Goal: Task Accomplishment & Management: Manage account settings

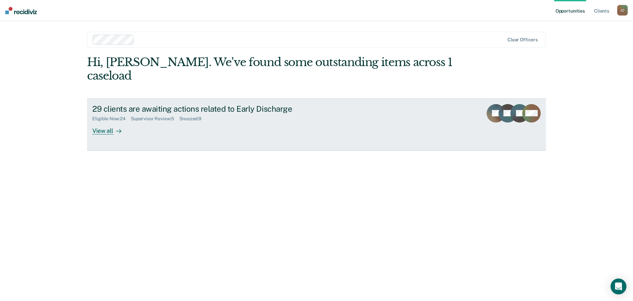
click at [108, 121] on div "View all" at bounding box center [110, 127] width 37 height 13
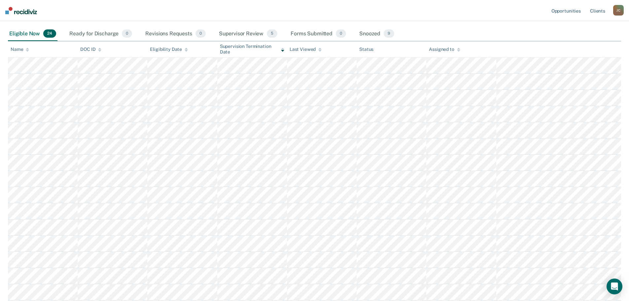
scroll to position [61, 0]
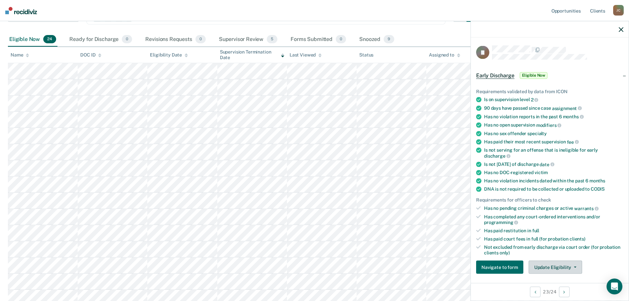
click at [557, 264] on button "Update Eligibility" at bounding box center [554, 266] width 53 height 13
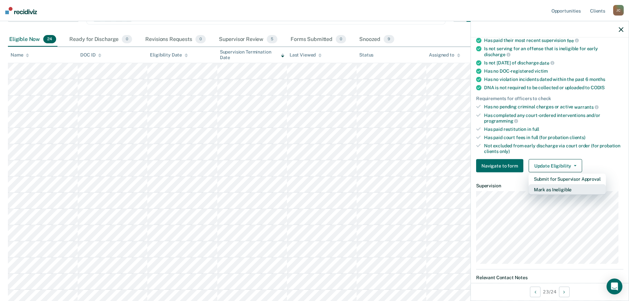
scroll to position [125, 0]
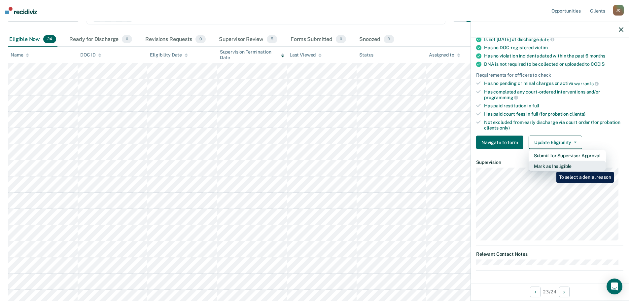
click at [551, 167] on button "Mark as Ineligible" at bounding box center [566, 166] width 77 height 11
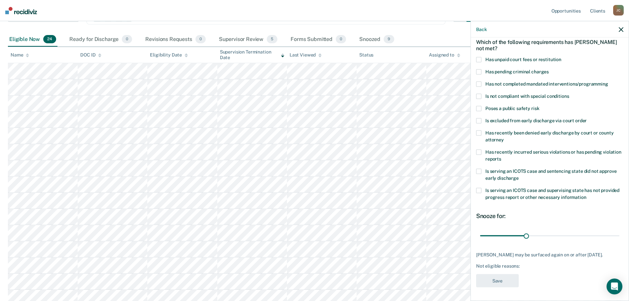
scroll to position [30, 0]
click at [478, 97] on span at bounding box center [478, 96] width 5 height 5
click at [568, 94] on input "Is not compliant with special conditions" at bounding box center [568, 94] width 0 height 0
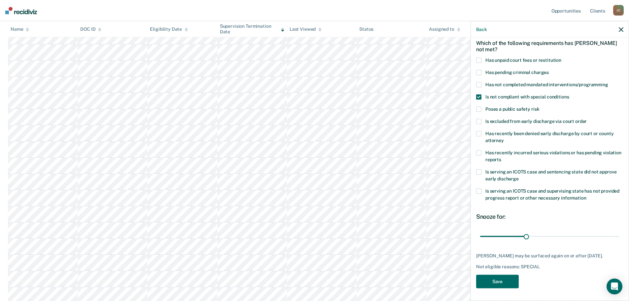
scroll to position [226, 0]
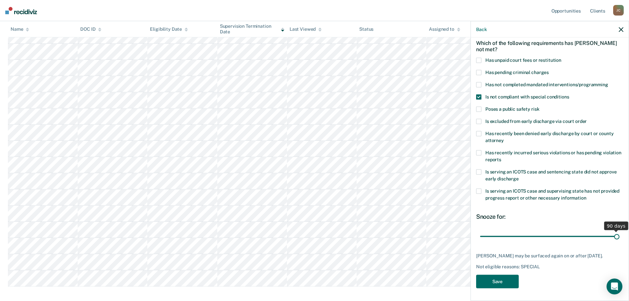
drag, startPoint x: 523, startPoint y: 235, endPoint x: 628, endPoint y: 234, distance: 104.9
type input "90"
click at [619, 234] on input "range" at bounding box center [549, 236] width 139 height 12
click at [503, 284] on button "Save" at bounding box center [497, 281] width 43 height 14
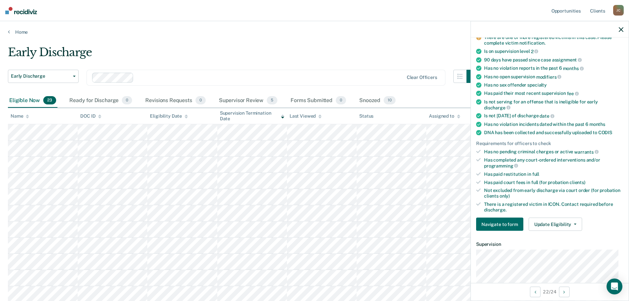
scroll to position [66, 0]
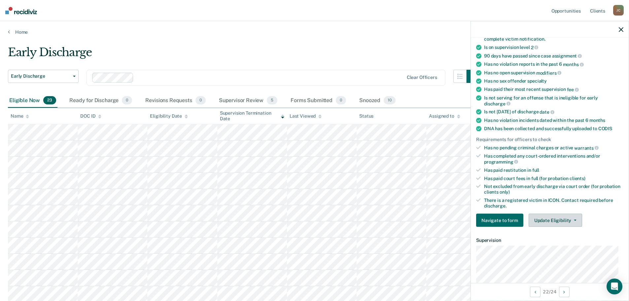
click at [563, 217] on button "Update Eligibility" at bounding box center [554, 219] width 53 height 13
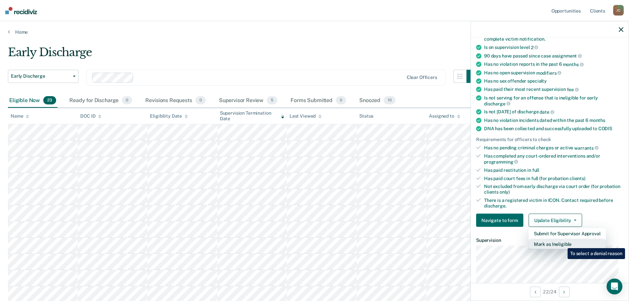
click at [562, 243] on button "Mark as Ineligible" at bounding box center [566, 244] width 77 height 11
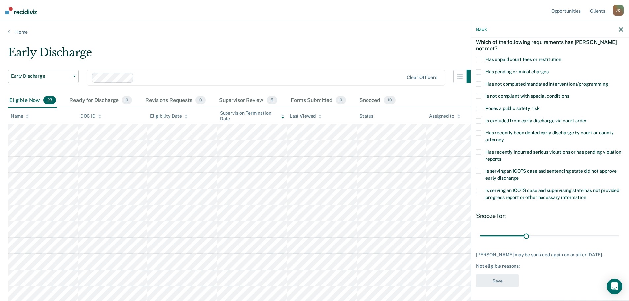
scroll to position [30, 0]
click at [479, 109] on span at bounding box center [478, 108] width 5 height 5
click at [539, 106] on input "Poses a public safety risk" at bounding box center [539, 106] width 0 height 0
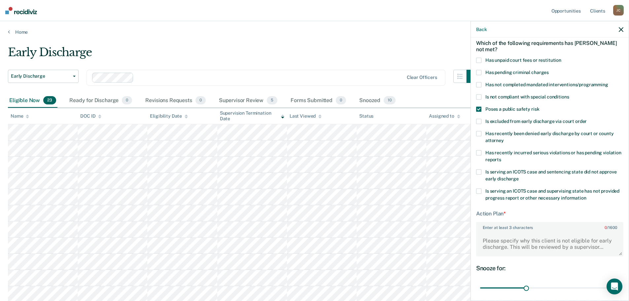
click at [480, 95] on span at bounding box center [478, 96] width 5 height 5
click at [568, 94] on input "Is not compliant with special conditions" at bounding box center [568, 94] width 0 height 0
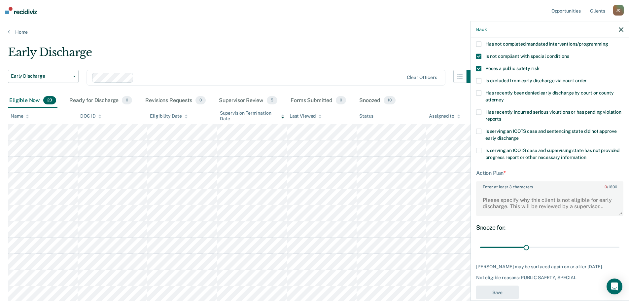
scroll to position [82, 0]
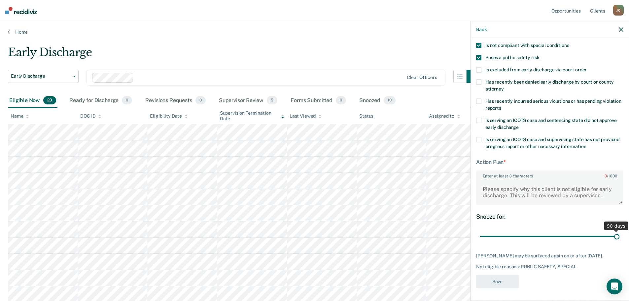
drag, startPoint x: 527, startPoint y: 236, endPoint x: 620, endPoint y: 232, distance: 92.8
type input "90"
click at [619, 232] on input "range" at bounding box center [549, 236] width 139 height 12
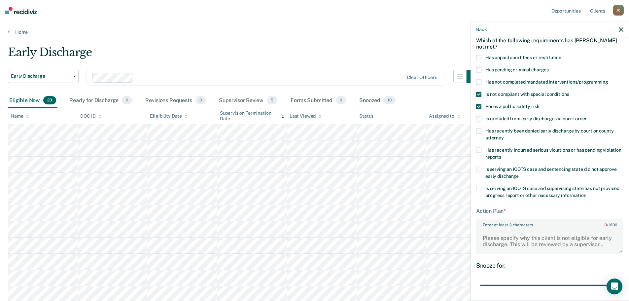
scroll to position [66, 0]
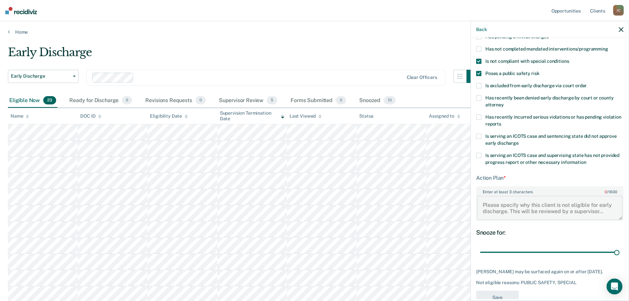
click at [525, 203] on textarea "Enter at least 3 characters 0 / 1600" at bounding box center [549, 207] width 146 height 24
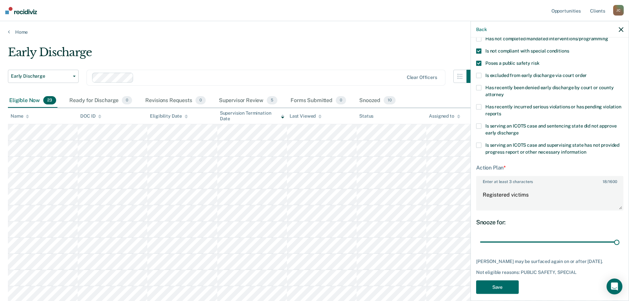
scroll to position [82, 0]
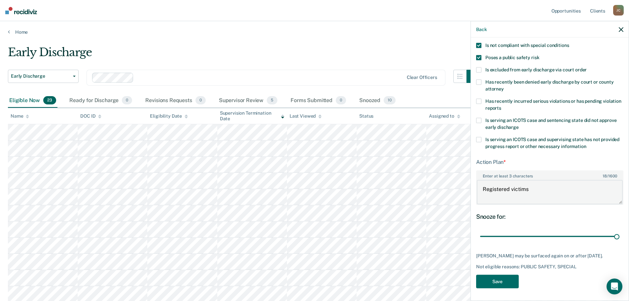
click at [532, 188] on textarea "Registered victims" at bounding box center [549, 191] width 146 height 24
type textarea "Registered victims"
click at [501, 281] on button "Save" at bounding box center [497, 281] width 43 height 14
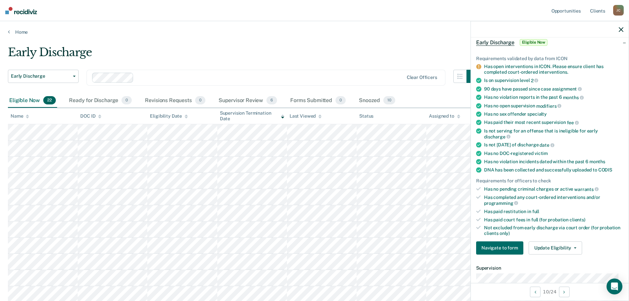
scroll to position [66, 0]
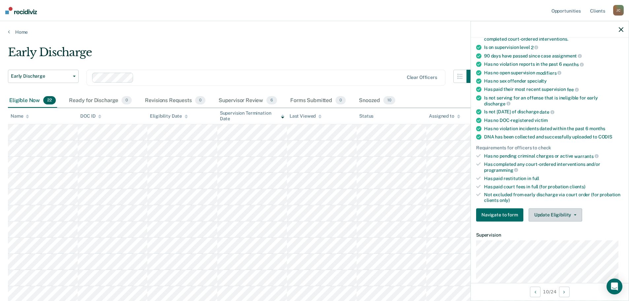
click at [551, 216] on button "Update Eligibility" at bounding box center [554, 214] width 53 height 13
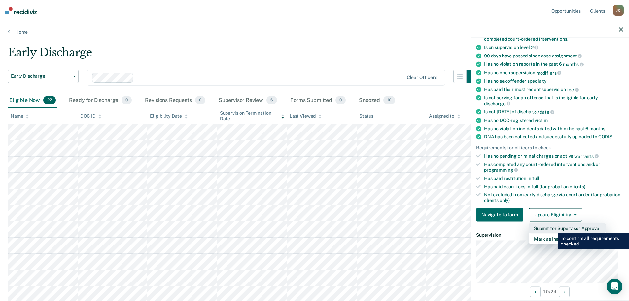
click at [553, 228] on button "Submit for Supervisor Approval" at bounding box center [566, 227] width 77 height 11
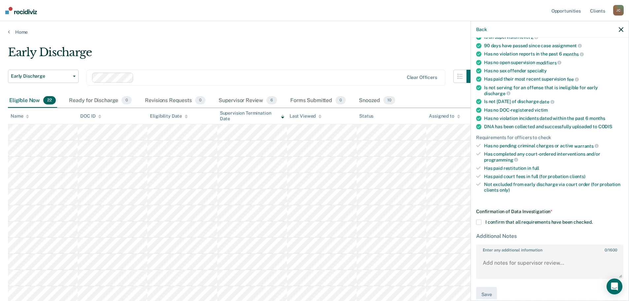
scroll to position [86, 0]
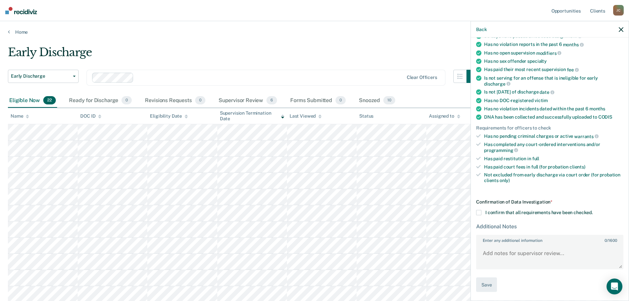
click at [478, 210] on span at bounding box center [478, 212] width 5 height 5
click at [592, 210] on input "I confirm that all requirements have been checked." at bounding box center [592, 210] width 0 height 0
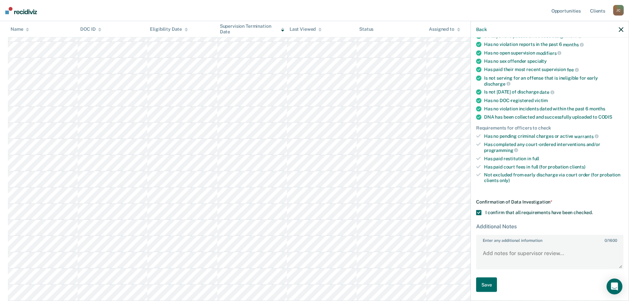
scroll to position [99, 0]
click at [542, 256] on textarea "Enter any additional information 0 / 1600" at bounding box center [549, 256] width 146 height 24
click at [516, 261] on textarea "Offender has a balance in court costs due to paying off" at bounding box center [549, 256] width 146 height 24
click at [527, 259] on textarea "Offender has a balance in court costs due to paying off $1,993.31" at bounding box center [549, 256] width 146 height 24
click at [491, 258] on textarea "Offender has a balance in court costs due to paying off $1,993.31" at bounding box center [549, 256] width 146 height 24
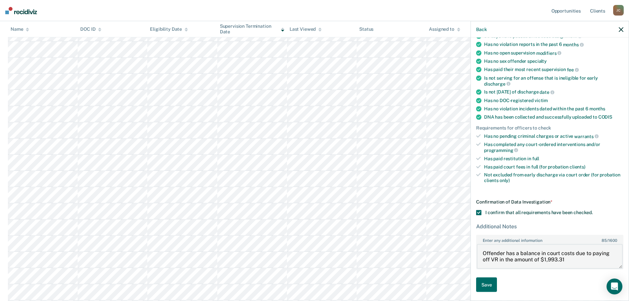
click at [574, 259] on textarea "Offender has a balance in court costs due to paying off VR in the amount of $1,…" at bounding box center [549, 256] width 146 height 24
type textarea "Offender has a balance in court costs due to paying off VR in the amount of $1,…"
click at [484, 284] on button "Save" at bounding box center [486, 284] width 21 height 15
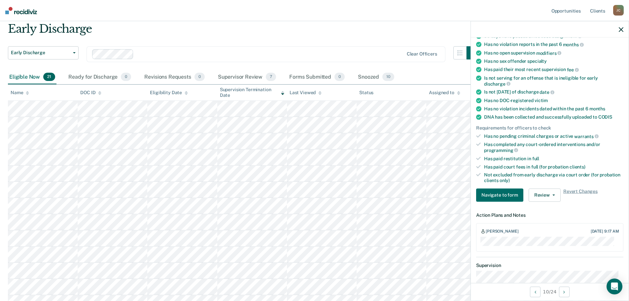
scroll to position [0, 0]
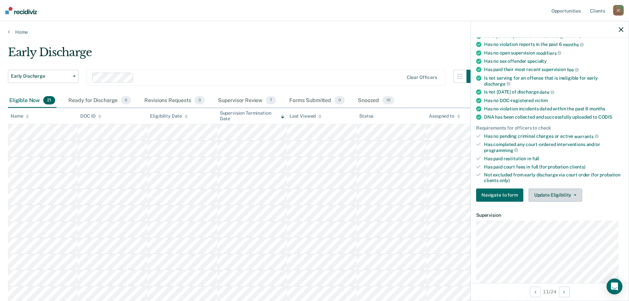
click at [539, 194] on button "Update Eligibility" at bounding box center [554, 194] width 53 height 13
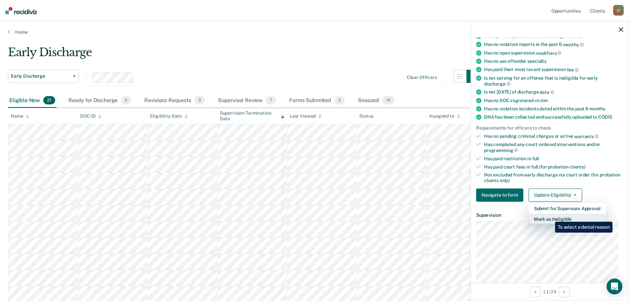
click at [550, 216] on button "Mark as Ineligible" at bounding box center [566, 218] width 77 height 11
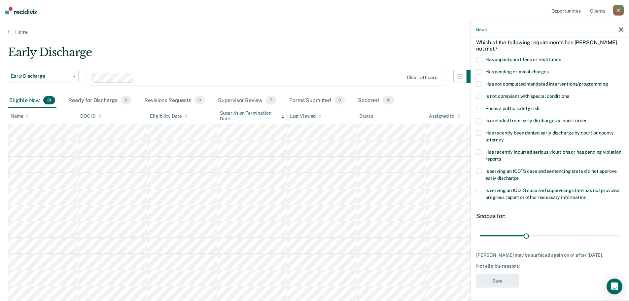
scroll to position [36, 0]
click at [480, 93] on span at bounding box center [478, 95] width 5 height 5
click at [568, 93] on input "Is not compliant with special conditions" at bounding box center [568, 93] width 0 height 0
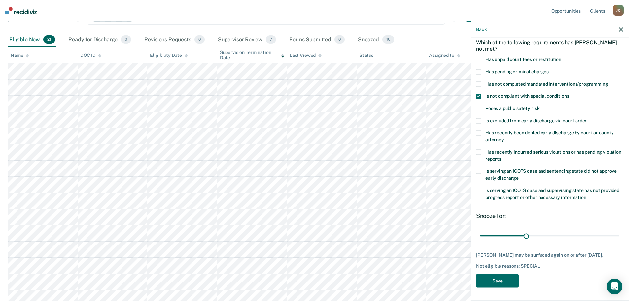
scroll to position [66, 0]
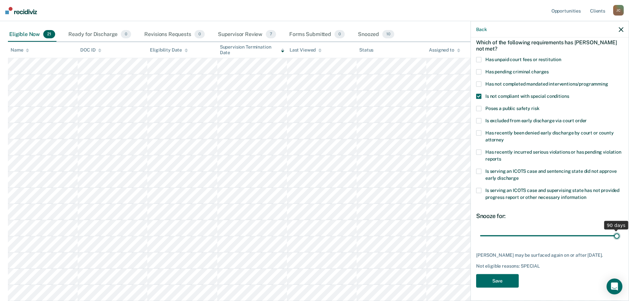
drag, startPoint x: 524, startPoint y: 231, endPoint x: 616, endPoint y: 219, distance: 92.1
type input "90"
click at [616, 230] on input "range" at bounding box center [549, 236] width 139 height 12
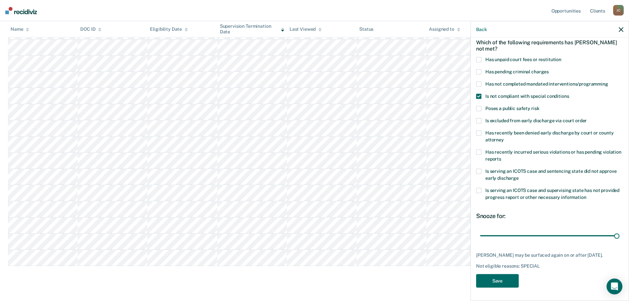
click at [504, 253] on div "[PERSON_NAME] may be surfaced again on or after [DATE]." at bounding box center [549, 255] width 147 height 6
click at [496, 281] on button "Save" at bounding box center [497, 281] width 43 height 14
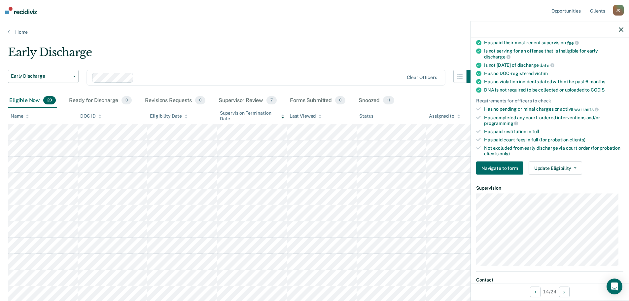
scroll to position [85, 0]
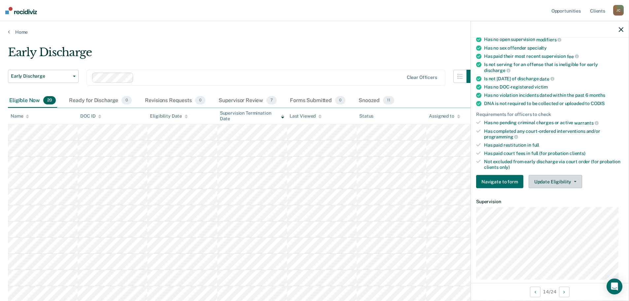
click at [550, 179] on button "Update Eligibility" at bounding box center [554, 181] width 53 height 13
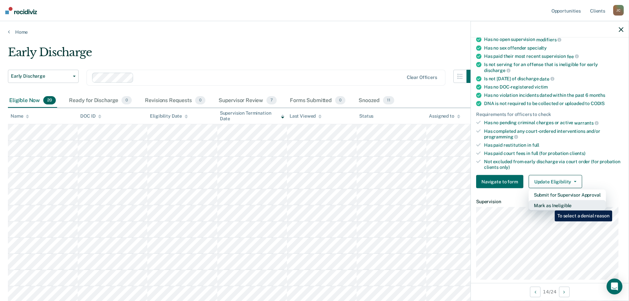
click at [549, 205] on button "Mark as Ineligible" at bounding box center [566, 205] width 77 height 11
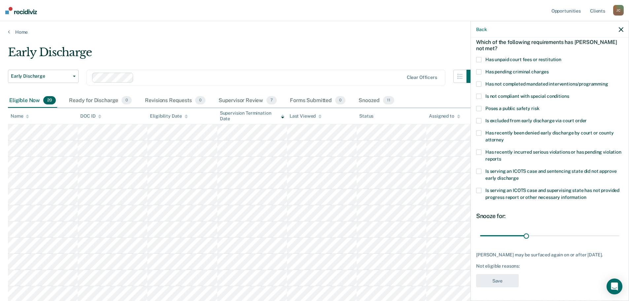
scroll to position [30, 0]
click at [478, 171] on span at bounding box center [478, 171] width 5 height 5
click at [518, 176] on input "Is serving an ICOTS case and sentencing state did not approve early discharge" at bounding box center [518, 176] width 0 height 0
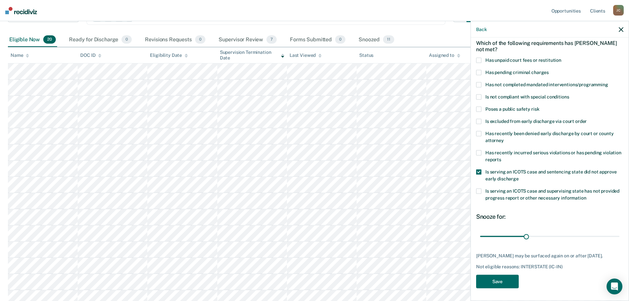
scroll to position [66, 0]
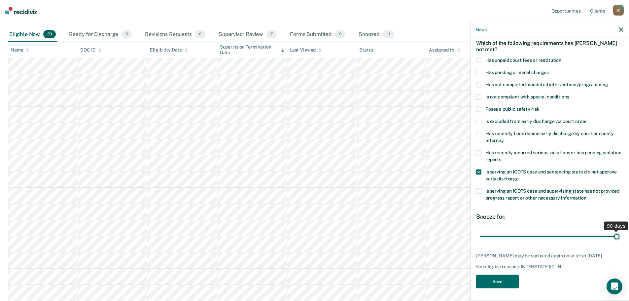
drag, startPoint x: 524, startPoint y: 235, endPoint x: 626, endPoint y: 235, distance: 102.0
type input "90"
click at [619, 235] on input "range" at bounding box center [549, 236] width 139 height 12
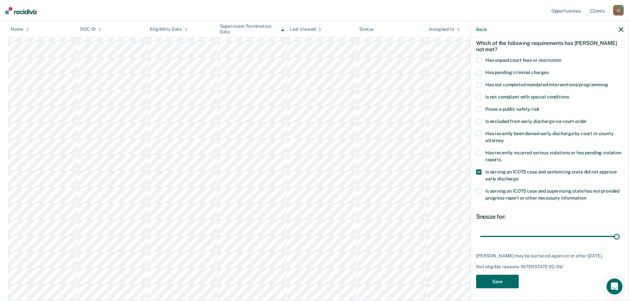
scroll to position [132, 0]
click at [494, 279] on button "Save" at bounding box center [497, 281] width 43 height 14
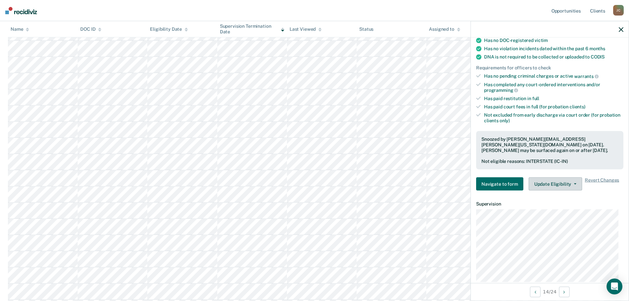
click at [554, 182] on button "Update Eligibility" at bounding box center [554, 183] width 53 height 13
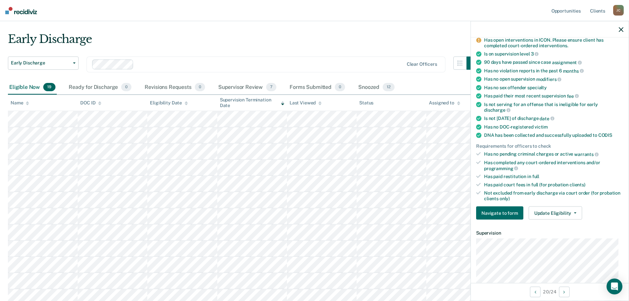
scroll to position [101, 0]
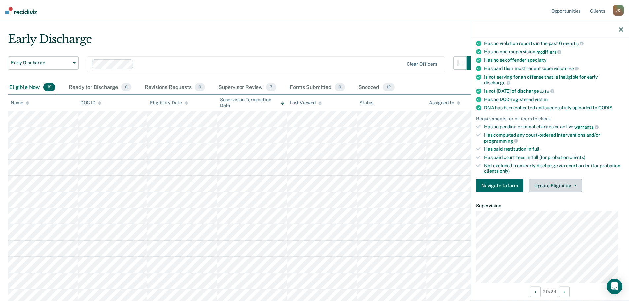
click at [555, 181] on button "Update Eligibility" at bounding box center [554, 185] width 53 height 13
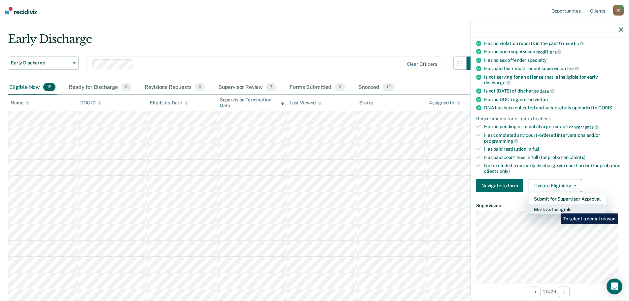
click at [555, 208] on button "Mark as Ineligible" at bounding box center [566, 209] width 77 height 11
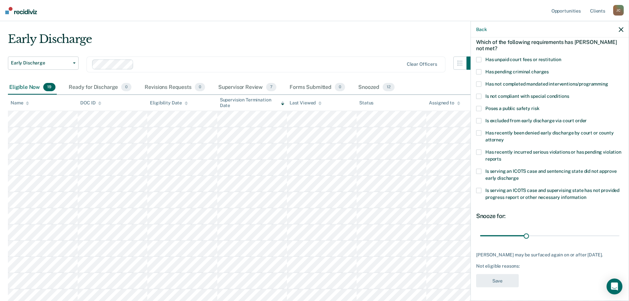
scroll to position [36, 0]
click at [479, 168] on span at bounding box center [478, 170] width 5 height 5
click at [518, 175] on input "Is serving an ICOTS case and sentencing state did not approve early discharge" at bounding box center [518, 175] width 0 height 0
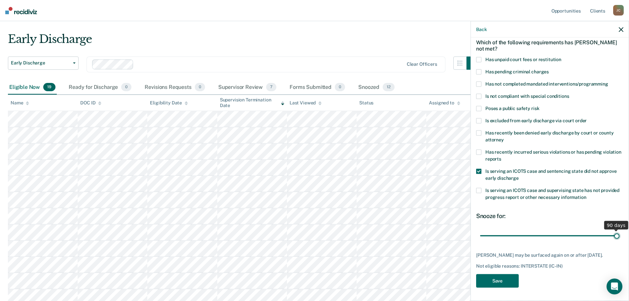
drag, startPoint x: 524, startPoint y: 230, endPoint x: 630, endPoint y: 225, distance: 106.0
type input "90"
click at [619, 230] on input "range" at bounding box center [549, 236] width 139 height 12
click at [502, 277] on button "Save" at bounding box center [497, 281] width 43 height 14
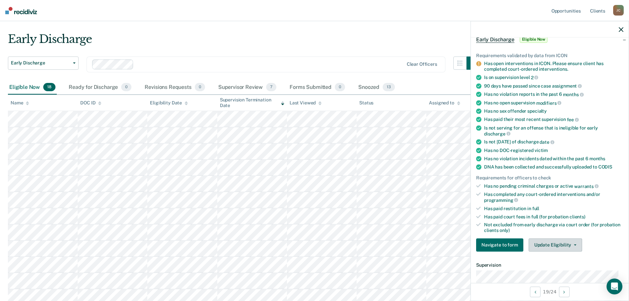
click at [553, 245] on button "Update Eligibility" at bounding box center [554, 244] width 53 height 13
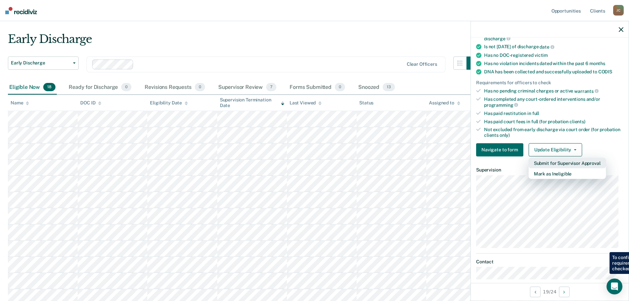
scroll to position [135, 0]
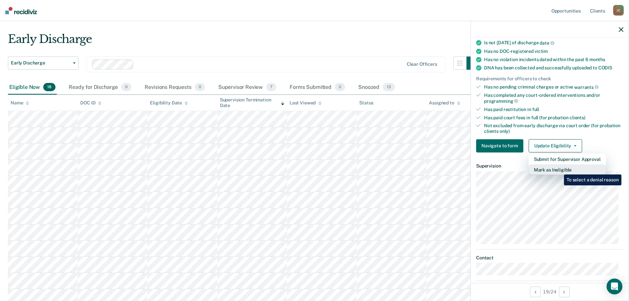
click at [559, 169] on button "Mark as Ineligible" at bounding box center [566, 169] width 77 height 11
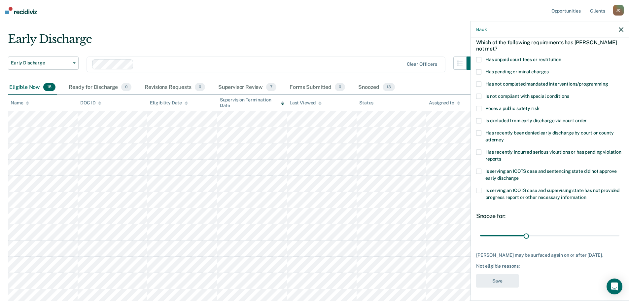
scroll to position [36, 0]
click at [478, 93] on span at bounding box center [478, 95] width 5 height 5
click at [568, 93] on input "Is not compliant with special conditions" at bounding box center [568, 93] width 0 height 0
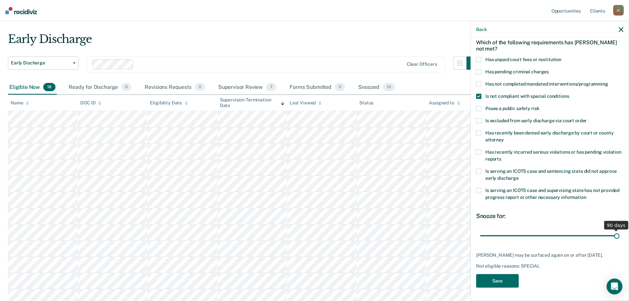
drag, startPoint x: 523, startPoint y: 228, endPoint x: 633, endPoint y: 230, distance: 110.5
type input "90"
click at [619, 230] on input "range" at bounding box center [549, 236] width 139 height 12
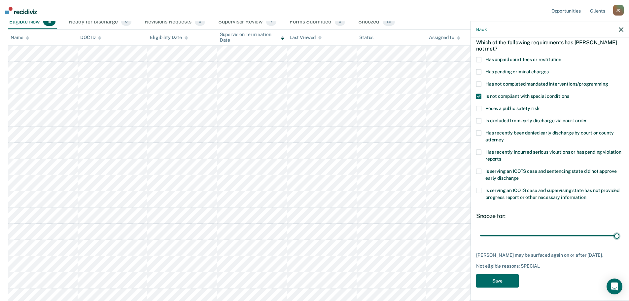
scroll to position [79, 0]
click at [499, 280] on button "Save" at bounding box center [497, 281] width 43 height 14
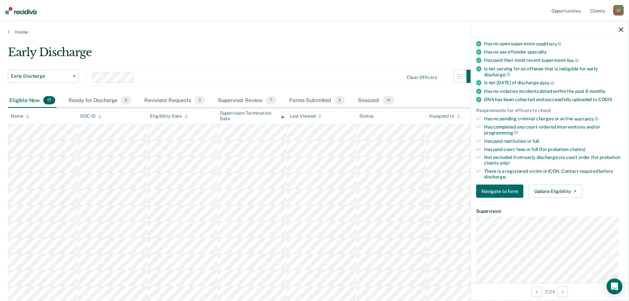
scroll to position [102, 0]
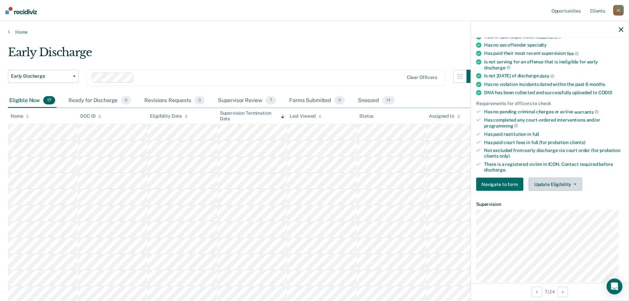
click at [557, 183] on button "Update Eligibility" at bounding box center [554, 184] width 53 height 13
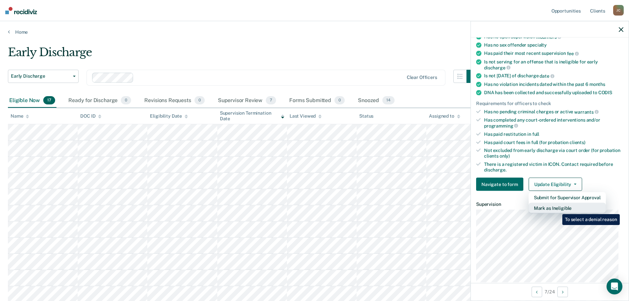
click at [557, 209] on button "Mark as Ineligible" at bounding box center [566, 208] width 77 height 11
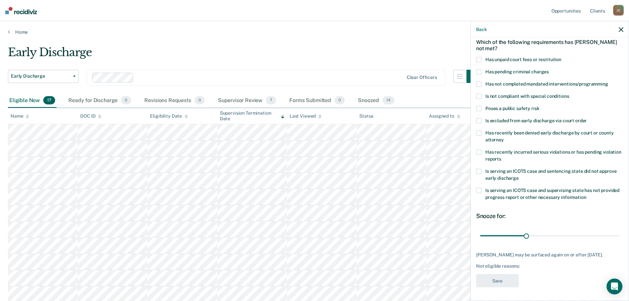
scroll to position [36, 0]
click at [476, 93] on span at bounding box center [478, 95] width 5 height 5
click at [568, 93] on input "Is not compliant with special conditions" at bounding box center [568, 93] width 0 height 0
click at [477, 106] on span at bounding box center [478, 108] width 5 height 5
click at [539, 106] on input "Poses a public safety risk" at bounding box center [539, 106] width 0 height 0
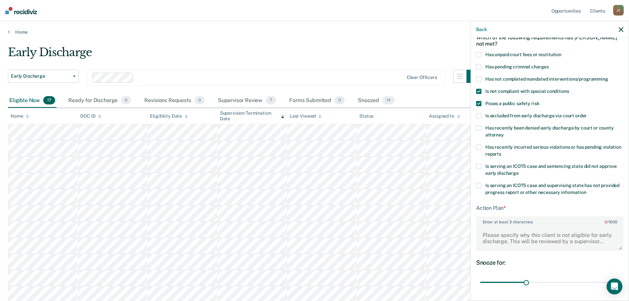
click at [497, 224] on div "Enter at least 3 characters 0 / 1600" at bounding box center [549, 233] width 147 height 35
click at [491, 234] on textarea "Enter at least 3 characters 0 / 1600" at bounding box center [549, 237] width 146 height 24
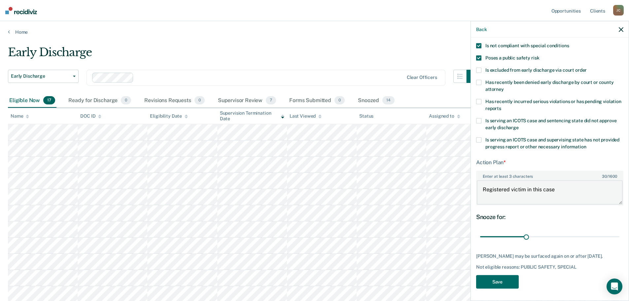
scroll to position [87, 0]
type textarea "Registered victim in this case"
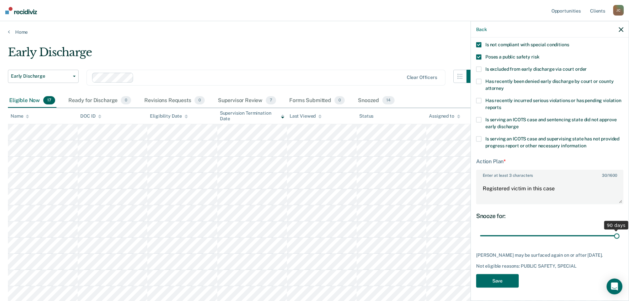
drag, startPoint x: 524, startPoint y: 231, endPoint x: 620, endPoint y: 234, distance: 96.4
type input "90"
click at [619, 234] on input "range" at bounding box center [549, 236] width 139 height 12
click at [480, 54] on span at bounding box center [478, 56] width 5 height 5
click at [539, 54] on input "Poses a public safety risk" at bounding box center [539, 54] width 0 height 0
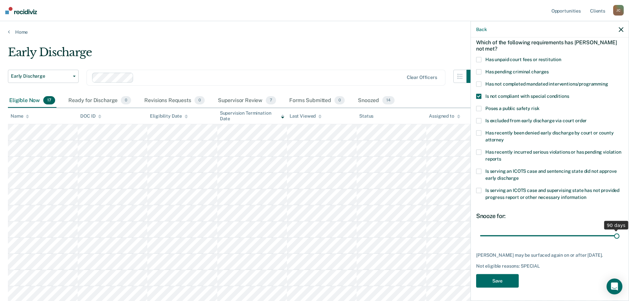
scroll to position [36, 0]
click at [500, 283] on button "Save" at bounding box center [497, 281] width 43 height 14
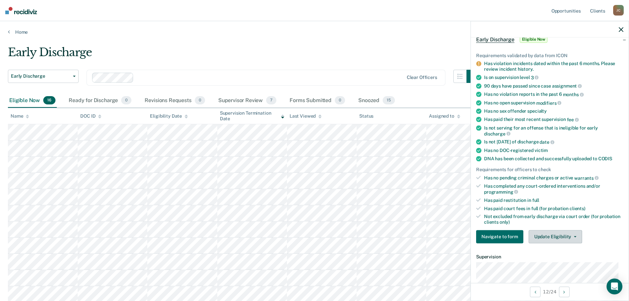
click at [552, 235] on button "Update Eligibility" at bounding box center [554, 236] width 53 height 13
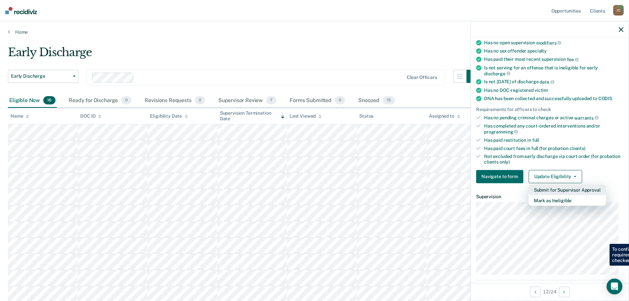
scroll to position [102, 0]
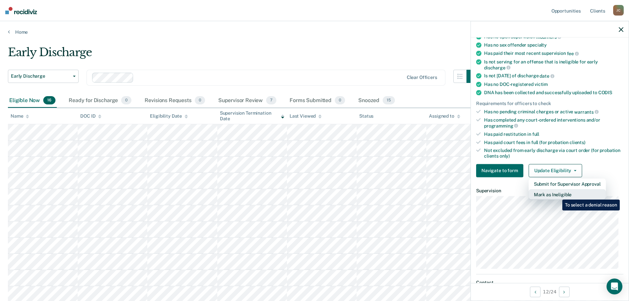
click at [557, 194] on button "Mark as Ineligible" at bounding box center [566, 194] width 77 height 11
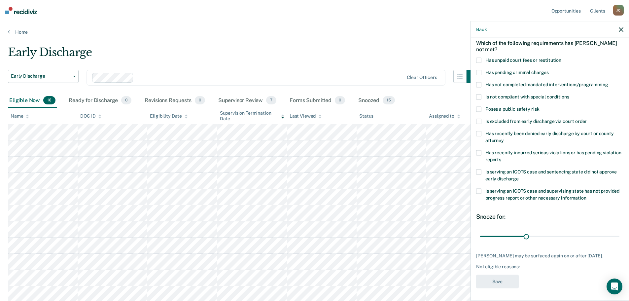
click at [477, 97] on span at bounding box center [478, 96] width 5 height 5
click at [568, 94] on input "Is not compliant with special conditions" at bounding box center [568, 94] width 0 height 0
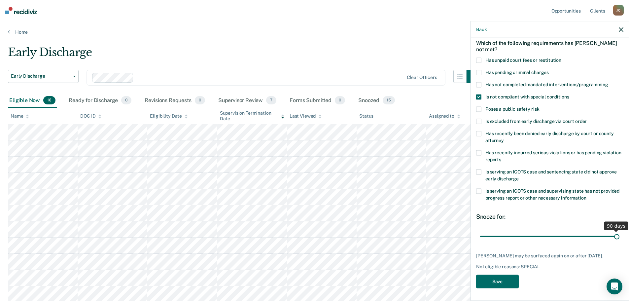
drag, startPoint x: 525, startPoint y: 238, endPoint x: 633, endPoint y: 231, distance: 108.4
type input "90"
click at [619, 231] on input "range" at bounding box center [549, 236] width 139 height 12
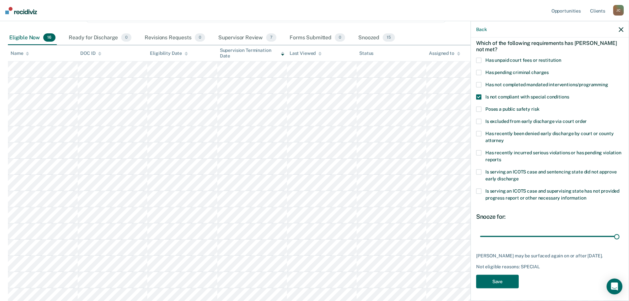
scroll to position [66, 0]
click at [496, 255] on div "[PERSON_NAME] may be surfaced again on or after [DATE]." at bounding box center [549, 255] width 147 height 6
click at [486, 256] on div "[PERSON_NAME] may be surfaced again on or after [DATE]." at bounding box center [549, 255] width 147 height 6
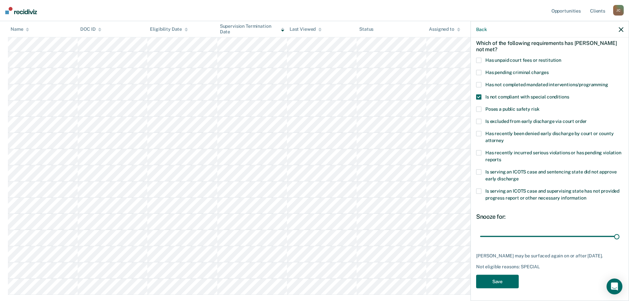
scroll to position [99, 0]
click at [498, 280] on button "Save" at bounding box center [497, 281] width 43 height 14
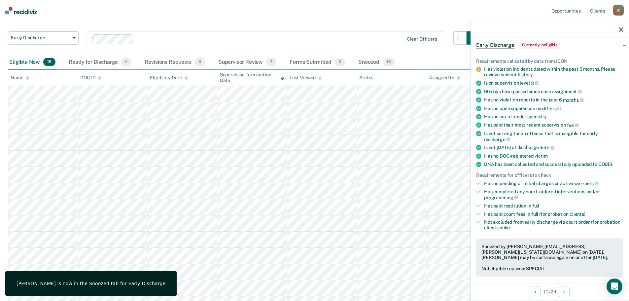
scroll to position [33, 0]
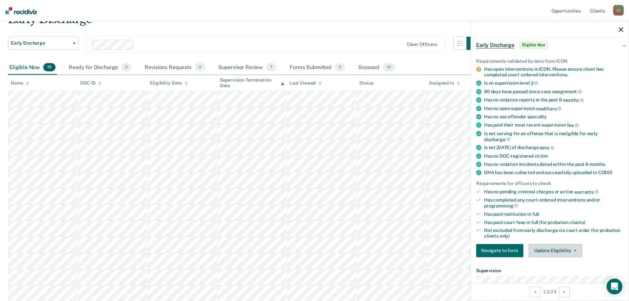
click at [551, 251] on button "Update Eligibility" at bounding box center [554, 249] width 53 height 13
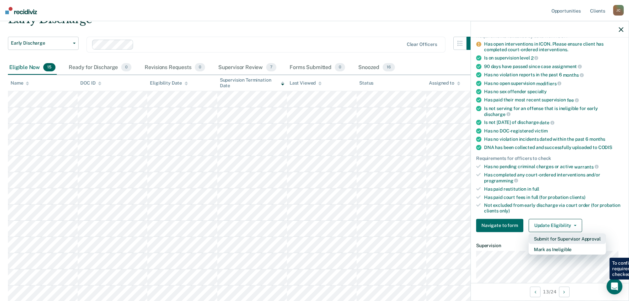
scroll to position [96, 0]
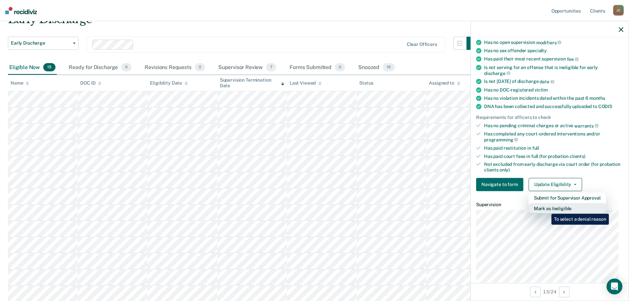
click at [546, 209] on button "Mark as Ineligible" at bounding box center [566, 208] width 77 height 11
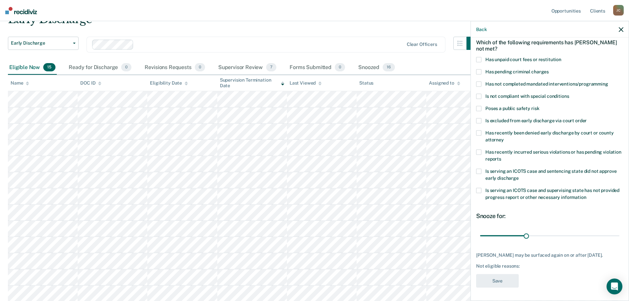
scroll to position [30, 0]
click at [479, 95] on span at bounding box center [478, 96] width 5 height 5
click at [568, 94] on input "Is not compliant with special conditions" at bounding box center [568, 94] width 0 height 0
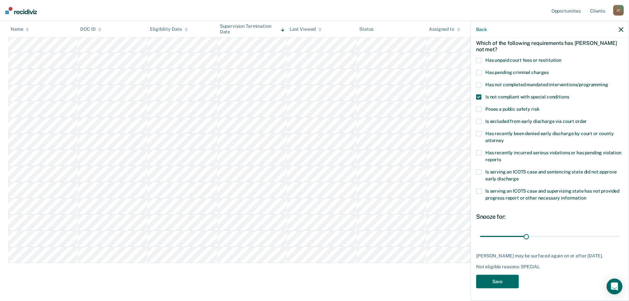
scroll to position [114, 0]
drag, startPoint x: 522, startPoint y: 236, endPoint x: 614, endPoint y: 238, distance: 92.1
type input "90"
click at [614, 238] on input "range" at bounding box center [549, 236] width 139 height 12
click at [500, 282] on button "Save" at bounding box center [497, 281] width 43 height 14
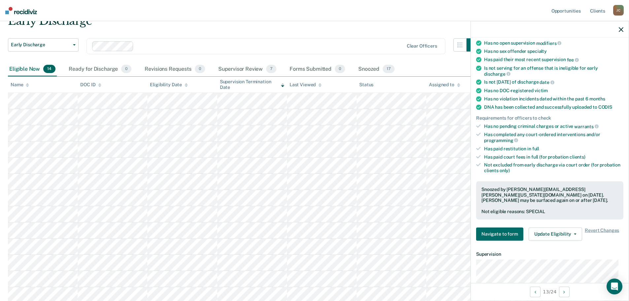
scroll to position [96, 0]
click at [557, 234] on button "Update Eligibility" at bounding box center [554, 232] width 53 height 13
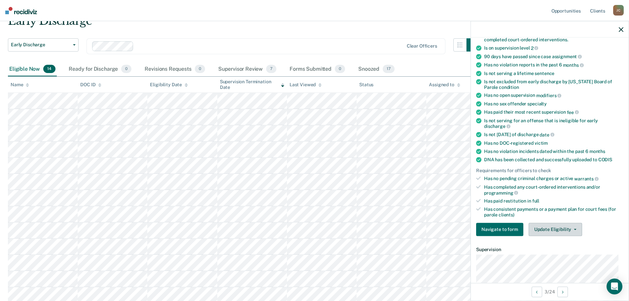
scroll to position [33, 0]
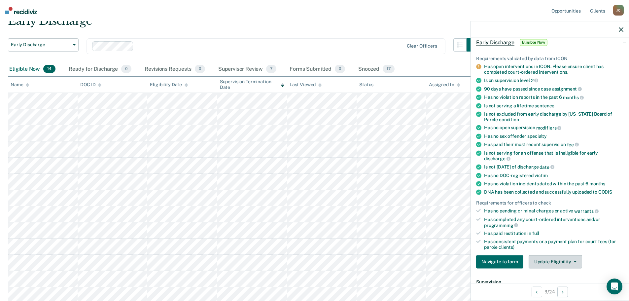
click at [554, 261] on button "Update Eligibility" at bounding box center [554, 261] width 53 height 13
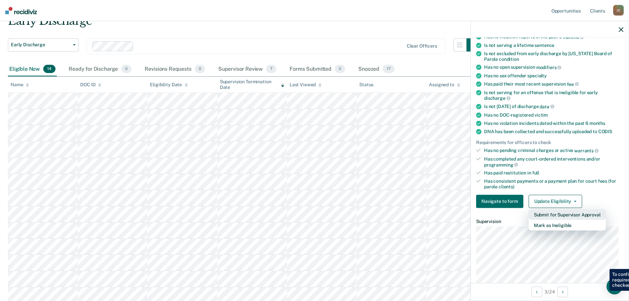
scroll to position [99, 0]
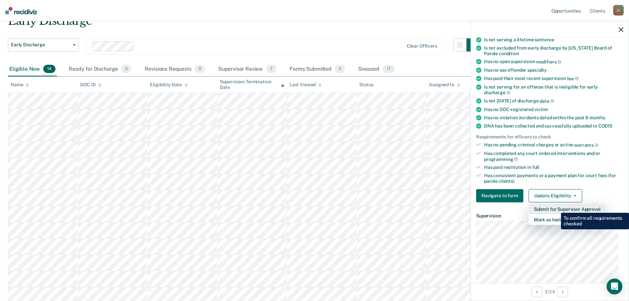
click at [556, 208] on button "Submit for Supervisor Approval" at bounding box center [566, 208] width 77 height 11
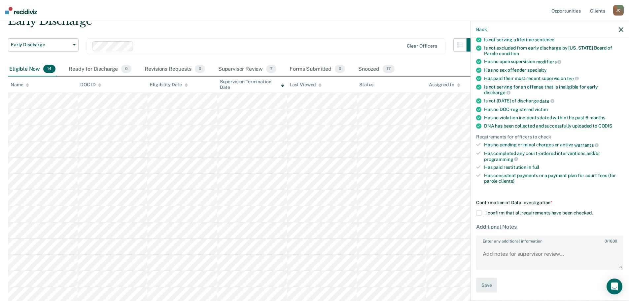
click at [476, 211] on span at bounding box center [478, 212] width 5 height 5
click at [592, 210] on input "I confirm that all requirements have been checked." at bounding box center [592, 210] width 0 height 0
click at [495, 252] on textarea "Enter any additional information 0 / 1600" at bounding box center [549, 256] width 146 height 24
click at [496, 253] on textarea "Enter any additional information 0 / 1600" at bounding box center [549, 256] width 146 height 24
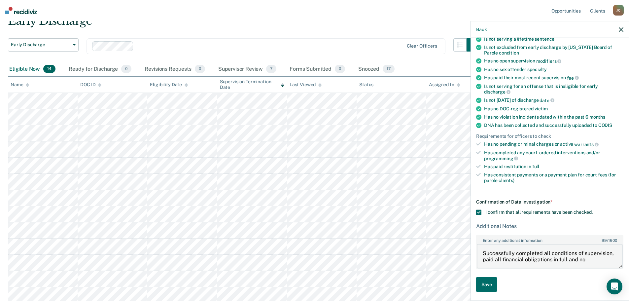
scroll to position [1, 0]
click at [533, 265] on textarea "Successfully completed all conditions of supervision, paid all financial obliga…" at bounding box center [549, 256] width 146 height 24
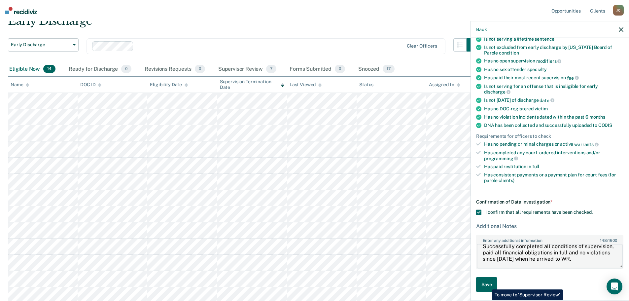
type textarea "Successfully completed all conditions of supervision, paid all financial obliga…"
click at [487, 284] on button "Save" at bounding box center [486, 284] width 21 height 15
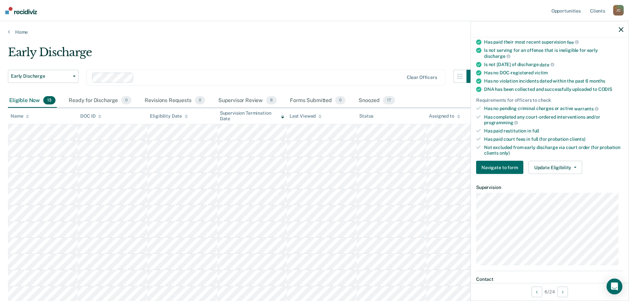
scroll to position [64, 0]
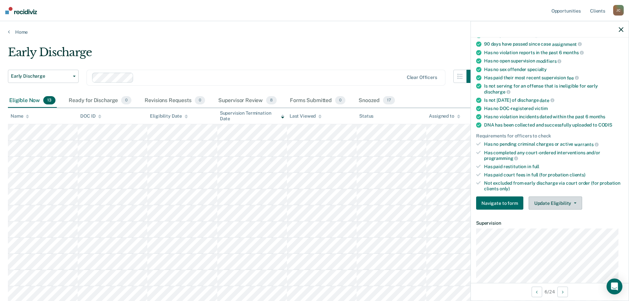
click at [545, 200] on button "Update Eligibility" at bounding box center [554, 202] width 53 height 13
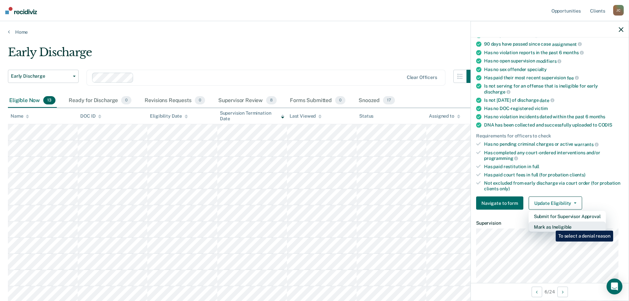
click at [550, 225] on button "Mark as Ineligible" at bounding box center [566, 226] width 77 height 11
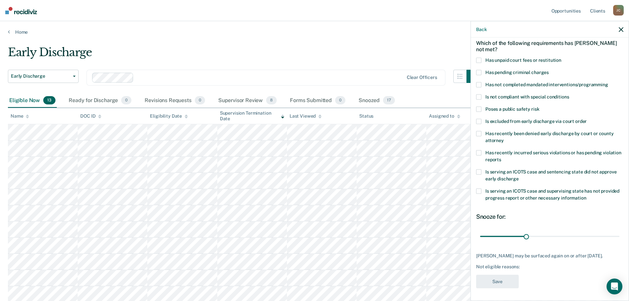
click at [480, 94] on span at bounding box center [478, 96] width 5 height 5
click at [568, 94] on input "Is not compliant with special conditions" at bounding box center [568, 94] width 0 height 0
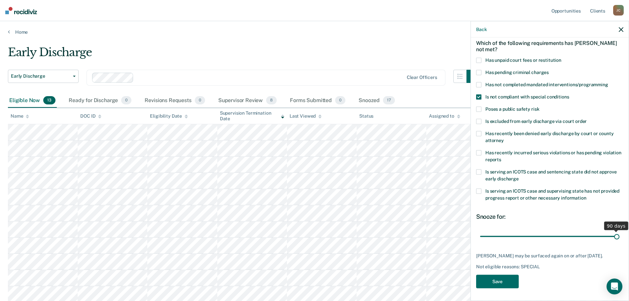
drag, startPoint x: 525, startPoint y: 236, endPoint x: 615, endPoint y: 237, distance: 90.1
type input "90"
click at [615, 237] on input "range" at bounding box center [549, 236] width 139 height 12
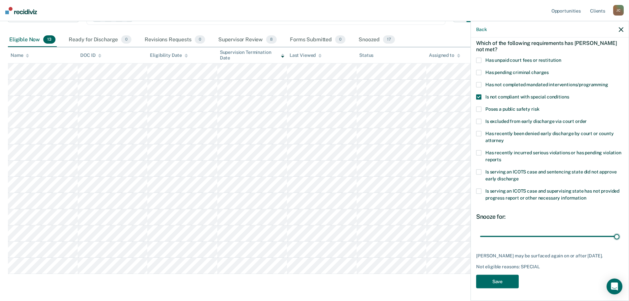
scroll to position [66, 0]
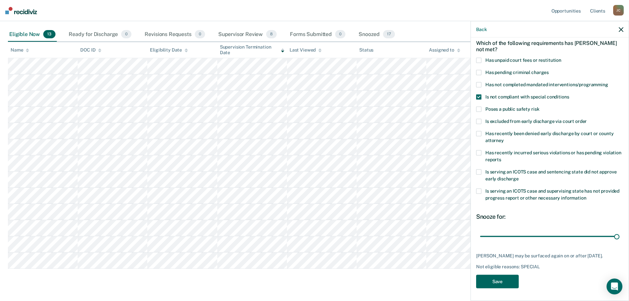
click at [497, 283] on button "Save" at bounding box center [497, 281] width 43 height 14
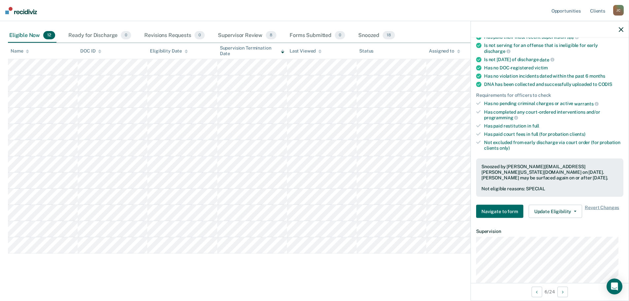
scroll to position [129, 0]
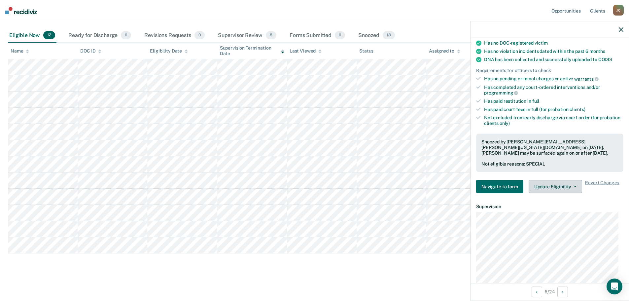
click at [554, 184] on button "Update Eligibility" at bounding box center [554, 186] width 53 height 13
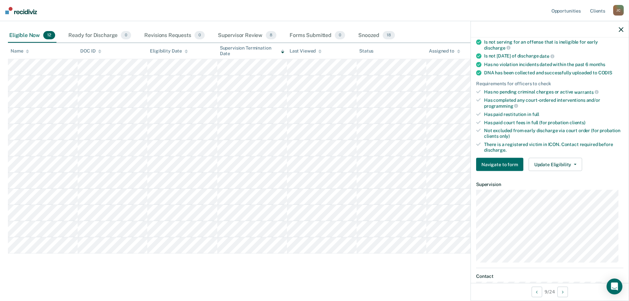
scroll to position [132, 0]
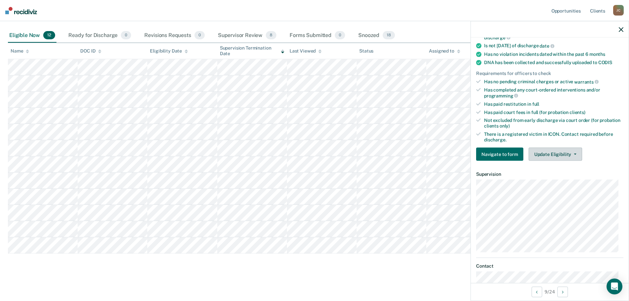
click at [550, 154] on button "Update Eligibility" at bounding box center [554, 153] width 53 height 13
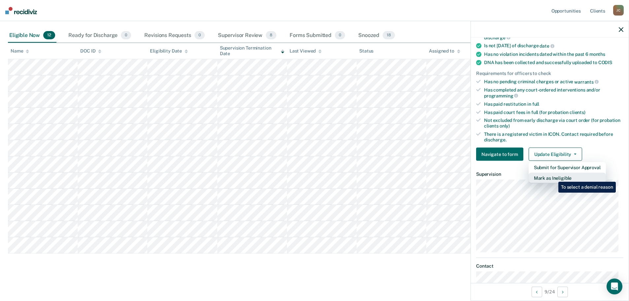
click at [553, 177] on button "Mark as Ineligible" at bounding box center [566, 178] width 77 height 11
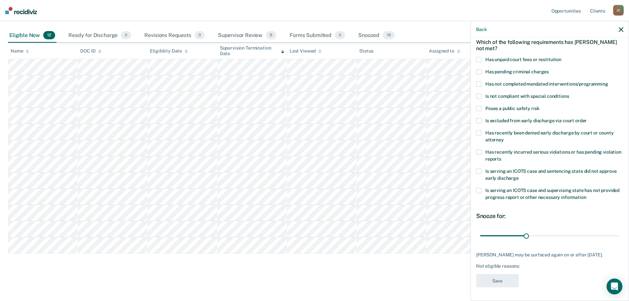
scroll to position [30, 0]
click at [479, 100] on label "Is not compliant with special conditions" at bounding box center [549, 97] width 147 height 7
click at [568, 94] on input "Is not compliant with special conditions" at bounding box center [568, 94] width 0 height 0
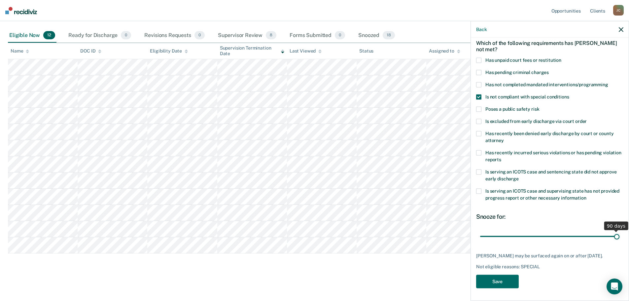
drag, startPoint x: 525, startPoint y: 236, endPoint x: 630, endPoint y: 235, distance: 105.3
type input "90"
click at [619, 235] on input "range" at bounding box center [549, 236] width 139 height 12
click at [496, 281] on button "Save" at bounding box center [497, 281] width 43 height 14
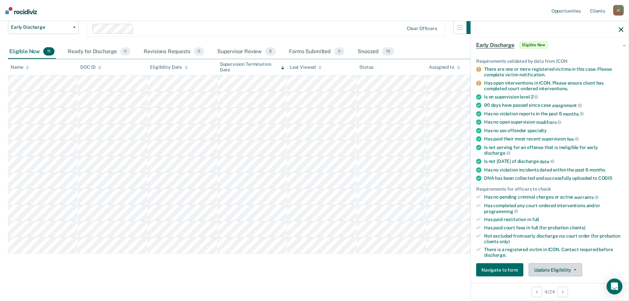
click at [565, 269] on button "Update Eligibility" at bounding box center [554, 269] width 53 height 13
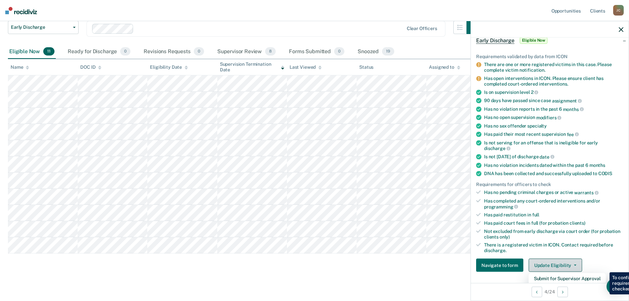
click at [553, 262] on button "Update Eligibility" at bounding box center [554, 264] width 53 height 13
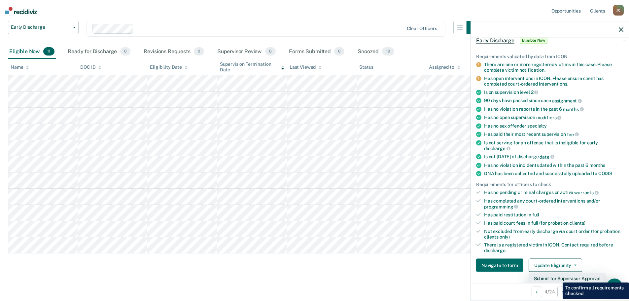
click at [557, 277] on button "Submit for Supervisor Approval" at bounding box center [566, 278] width 77 height 11
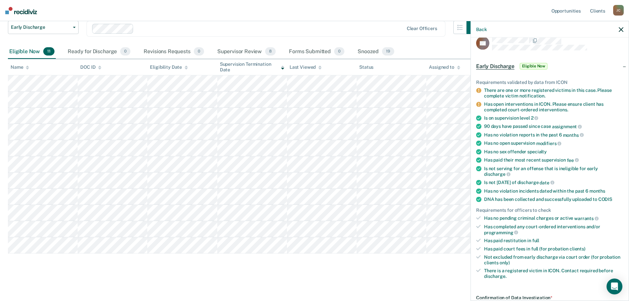
scroll to position [0, 0]
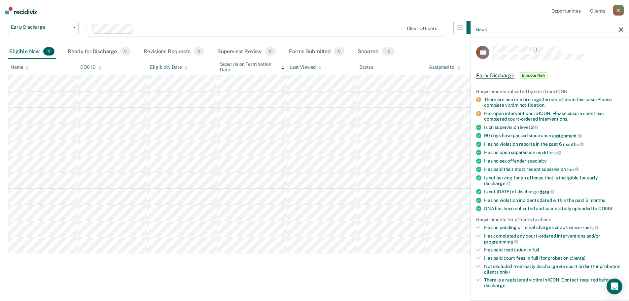
click at [618, 30] on icon "button" at bounding box center [620, 29] width 5 height 5
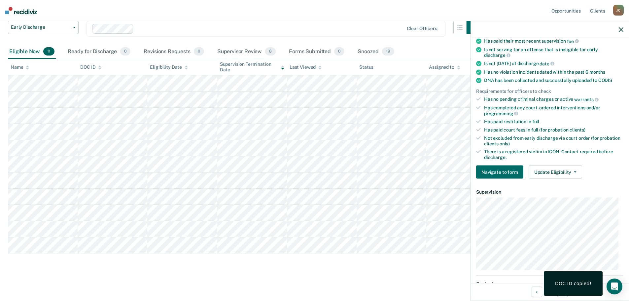
scroll to position [132, 0]
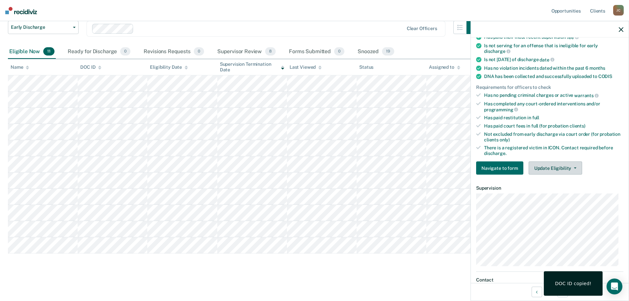
click at [563, 167] on button "Update Eligibility" at bounding box center [554, 167] width 53 height 13
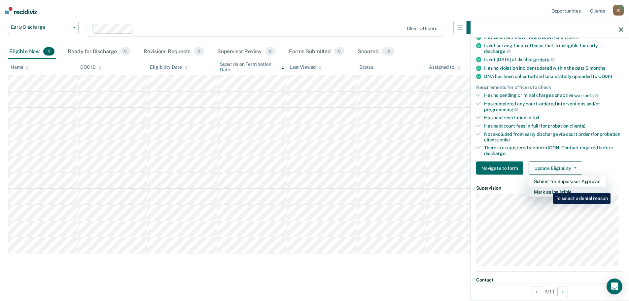
click at [548, 188] on button "Mark as Ineligible" at bounding box center [566, 191] width 77 height 11
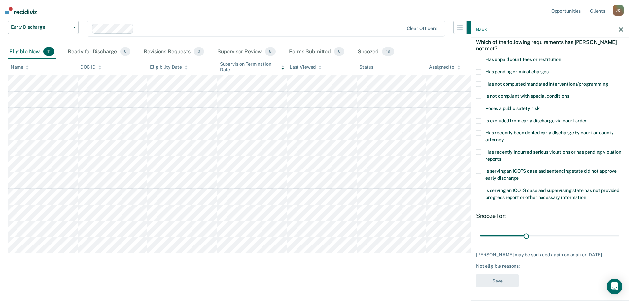
scroll to position [30, 0]
click at [478, 95] on span at bounding box center [478, 96] width 5 height 5
click at [568, 94] on input "Is not compliant with special conditions" at bounding box center [568, 94] width 0 height 0
click at [477, 58] on span at bounding box center [478, 59] width 5 height 5
click at [561, 57] on input "Has unpaid court fees or restitution" at bounding box center [561, 57] width 0 height 0
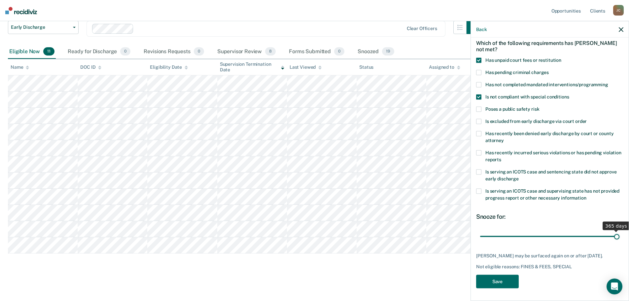
drag, startPoint x: 492, startPoint y: 236, endPoint x: 622, endPoint y: 232, distance: 130.4
type input "365"
click at [619, 232] on input "range" at bounding box center [549, 236] width 139 height 12
click at [501, 280] on button "Save" at bounding box center [497, 281] width 43 height 14
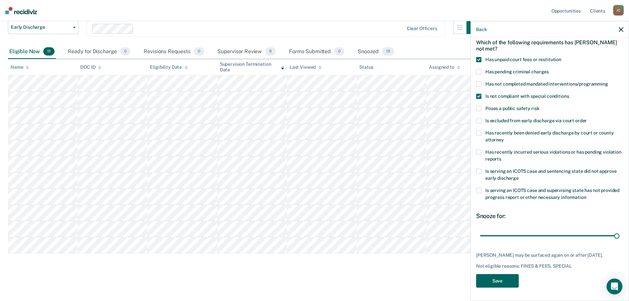
scroll to position [33, 0]
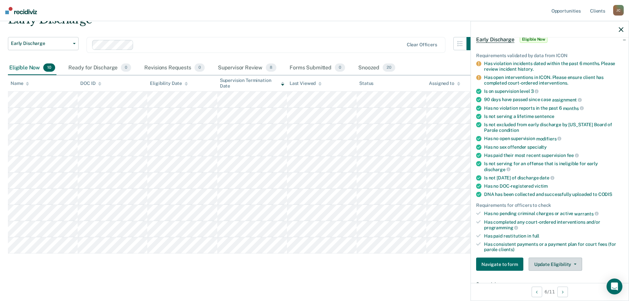
click at [564, 263] on button "Update Eligibility" at bounding box center [554, 263] width 53 height 13
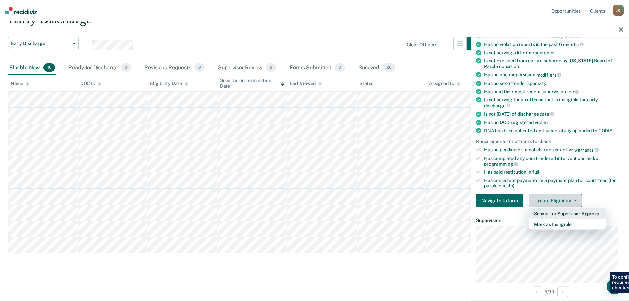
scroll to position [102, 0]
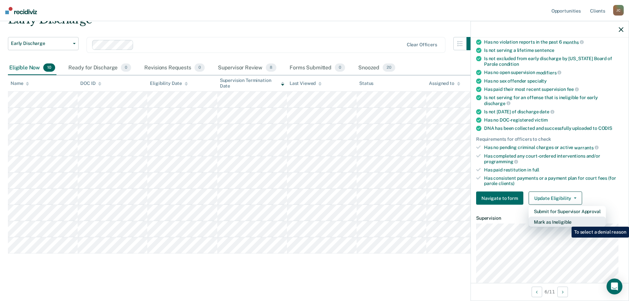
click at [566, 222] on button "Mark as Ineligible" at bounding box center [566, 221] width 77 height 11
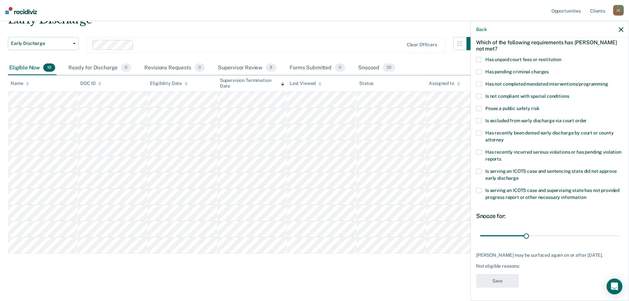
click at [479, 106] on span at bounding box center [478, 108] width 5 height 5
click at [539, 106] on input "Poses a public safety risk" at bounding box center [539, 106] width 0 height 0
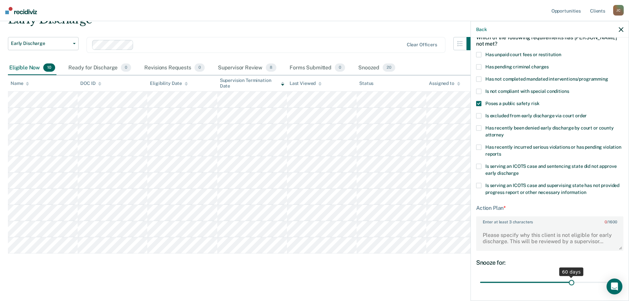
drag, startPoint x: 525, startPoint y: 281, endPoint x: 568, endPoint y: 287, distance: 42.9
type input "60"
click at [568, 287] on input "range" at bounding box center [549, 282] width 139 height 12
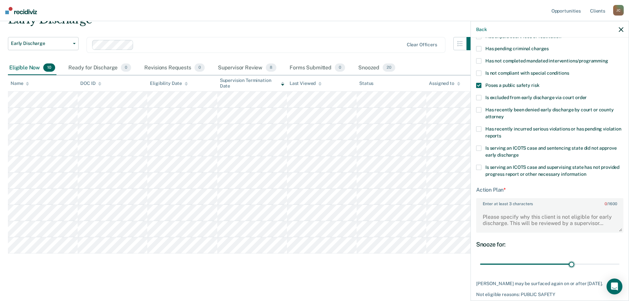
scroll to position [69, 0]
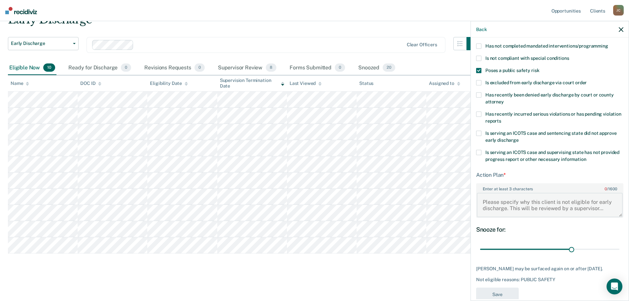
click at [503, 205] on textarea "Enter at least 3 characters 0 / 1600" at bounding box center [549, 204] width 146 height 24
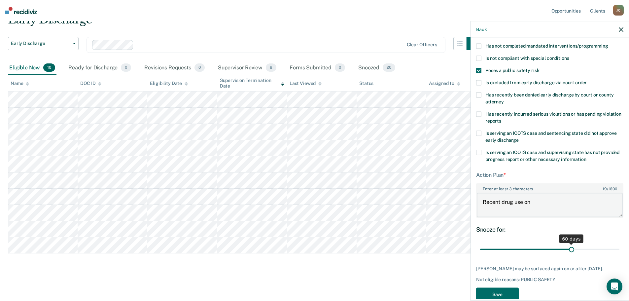
type textarea "Recent drug use on"
drag, startPoint x: 568, startPoint y: 249, endPoint x: 611, endPoint y: 244, distance: 43.1
type input "90"
click at [611, 244] on input "range" at bounding box center [549, 249] width 139 height 12
click at [502, 297] on button "Save" at bounding box center [497, 294] width 43 height 14
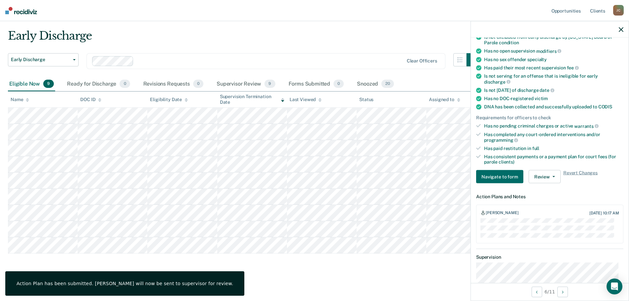
scroll to position [135, 0]
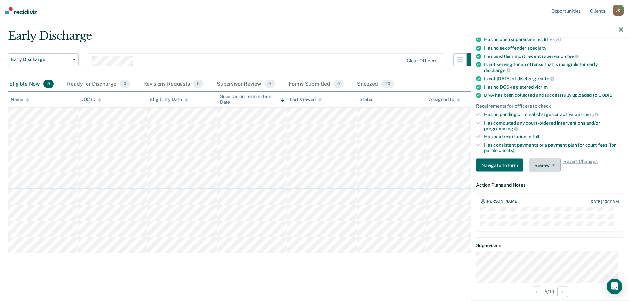
click at [541, 163] on button "Review" at bounding box center [544, 164] width 32 height 13
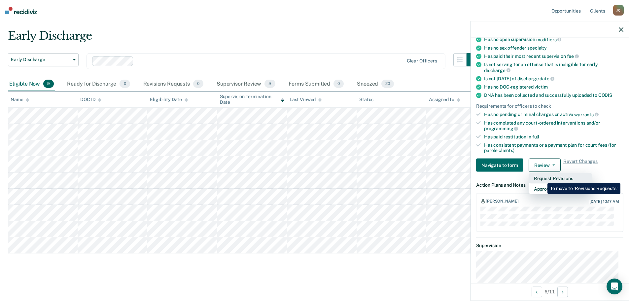
click at [542, 178] on button "Request Revisions" at bounding box center [560, 178] width 64 height 11
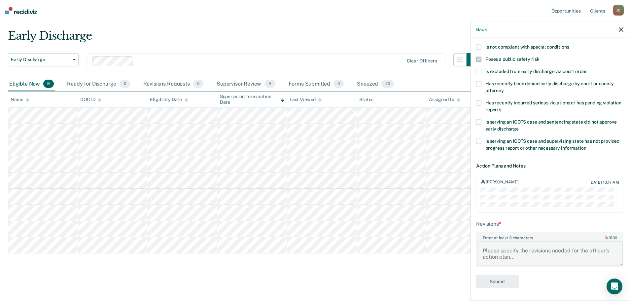
click at [519, 249] on textarea "Enter at least 3 characters 0 / 1600" at bounding box center [549, 253] width 146 height 24
click at [545, 247] on textarea "Recent drug use on" at bounding box center [549, 253] width 146 height 24
type textarea "Recent drug use on [DATE]"
click at [495, 279] on button "Submit" at bounding box center [497, 281] width 43 height 14
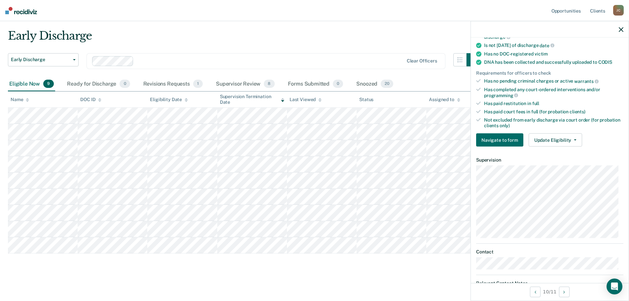
scroll to position [124, 0]
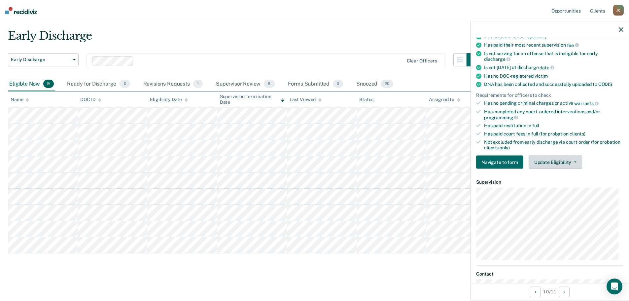
click at [550, 161] on button "Update Eligibility" at bounding box center [554, 161] width 53 height 13
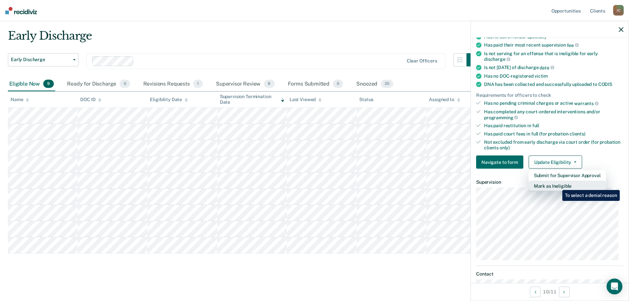
click at [557, 185] on button "Mark as Ineligible" at bounding box center [566, 185] width 77 height 11
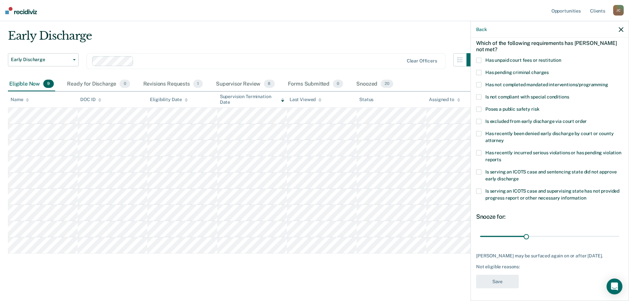
click at [477, 95] on span at bounding box center [478, 96] width 5 height 5
click at [568, 94] on input "Is not compliant with special conditions" at bounding box center [568, 94] width 0 height 0
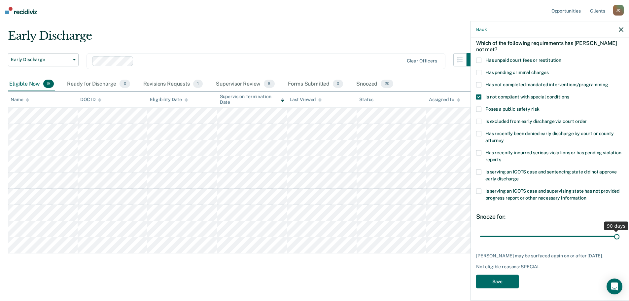
drag, startPoint x: 524, startPoint y: 235, endPoint x: 633, endPoint y: 240, distance: 109.3
type input "90"
click at [619, 240] on input "range" at bounding box center [549, 236] width 139 height 12
click at [498, 279] on button "Save" at bounding box center [497, 281] width 43 height 14
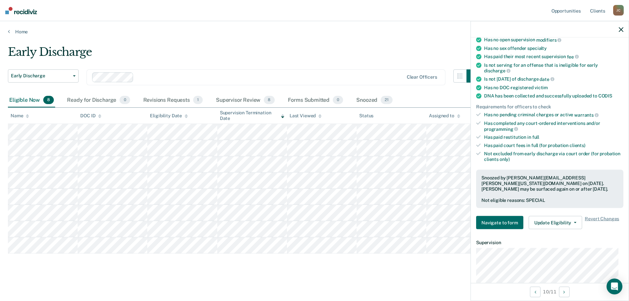
scroll to position [132, 0]
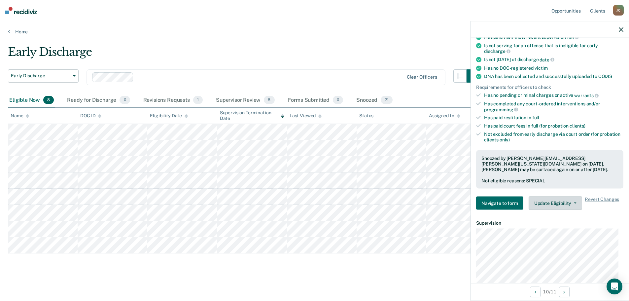
click at [549, 201] on button "Update Eligibility" at bounding box center [554, 202] width 53 height 13
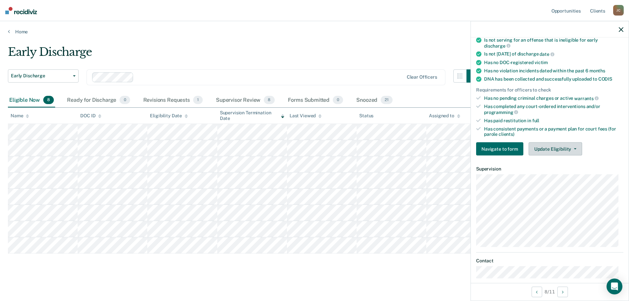
click at [550, 147] on button "Update Eligibility" at bounding box center [554, 148] width 53 height 13
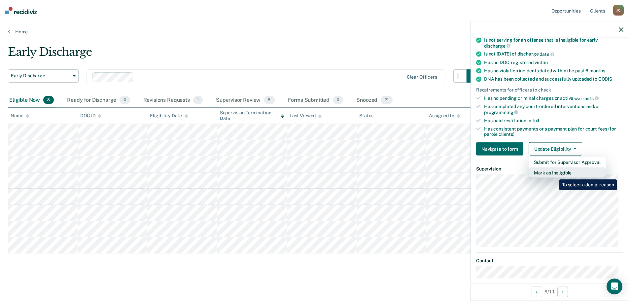
click at [554, 174] on button "Mark as Ineligible" at bounding box center [566, 172] width 77 height 11
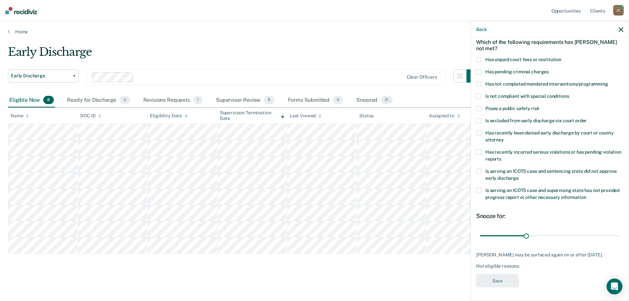
scroll to position [30, 0]
click at [478, 97] on span at bounding box center [478, 96] width 5 height 5
click at [568, 94] on input "Is not compliant with special conditions" at bounding box center [568, 94] width 0 height 0
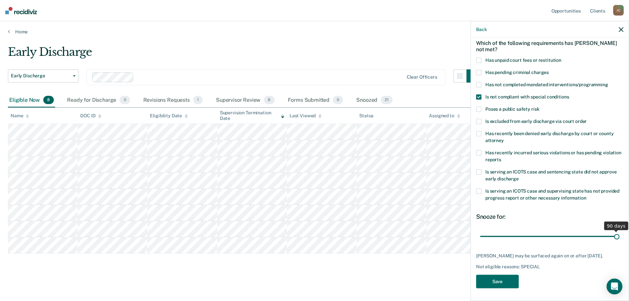
drag, startPoint x: 525, startPoint y: 234, endPoint x: 633, endPoint y: 242, distance: 108.5
type input "90"
click at [619, 242] on input "range" at bounding box center [549, 236] width 139 height 12
click at [503, 277] on button "Save" at bounding box center [497, 281] width 43 height 14
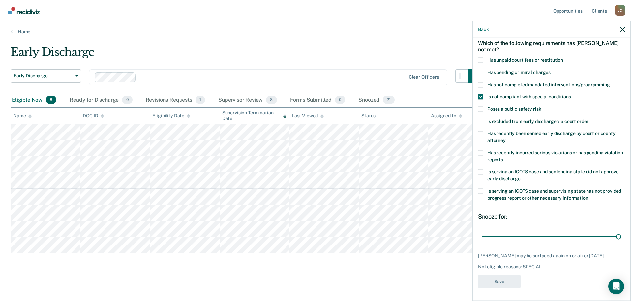
scroll to position [0, 0]
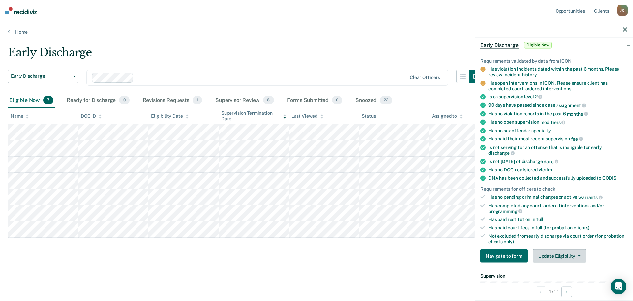
click at [559, 254] on button "Update Eligibility" at bounding box center [559, 255] width 53 height 13
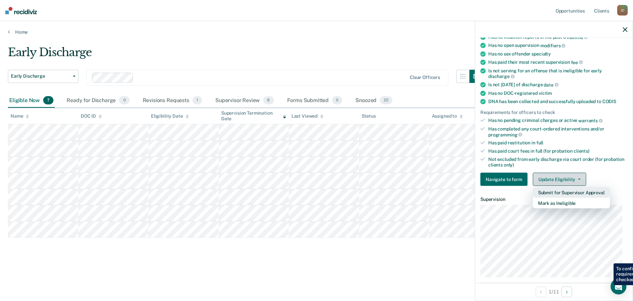
scroll to position [129, 0]
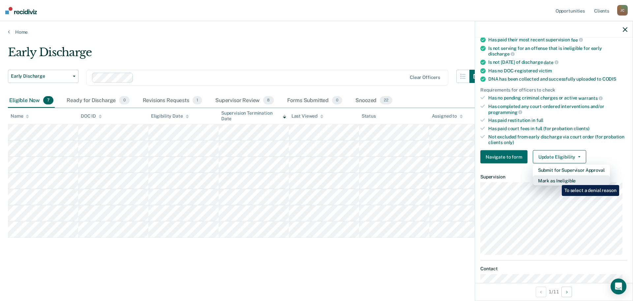
click at [557, 180] on button "Mark as Ineligible" at bounding box center [571, 180] width 77 height 11
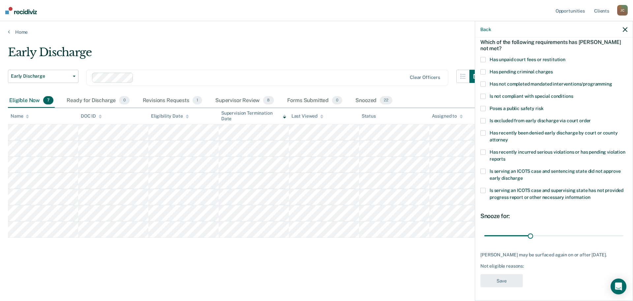
scroll to position [30, 0]
click at [486, 172] on span at bounding box center [483, 171] width 5 height 5
click at [523, 176] on input "Is serving an ICOTS case and sentencing state did not approve early discharge" at bounding box center [523, 176] width 0 height 0
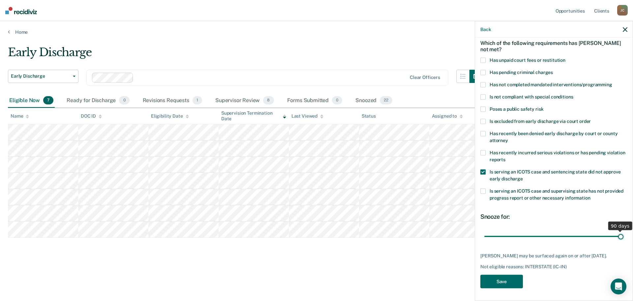
drag, startPoint x: 530, startPoint y: 235, endPoint x: 619, endPoint y: 234, distance: 89.4
type input "90"
click at [619, 234] on input "range" at bounding box center [554, 236] width 139 height 12
click at [504, 284] on button "Save" at bounding box center [502, 281] width 43 height 14
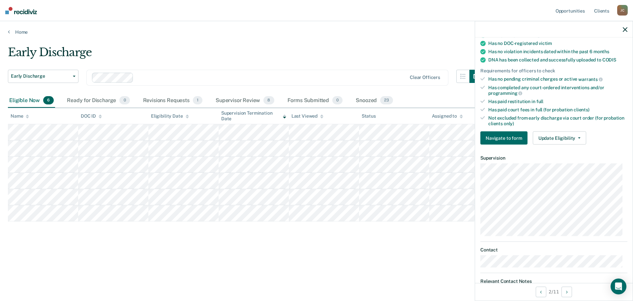
scroll to position [129, 0]
click at [559, 138] on button "Update Eligibility" at bounding box center [559, 137] width 53 height 13
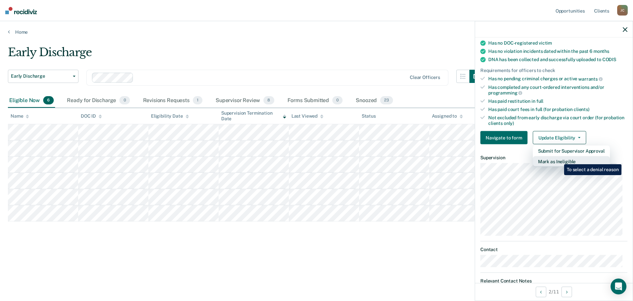
click at [560, 159] on button "Mark as Ineligible" at bounding box center [571, 161] width 77 height 11
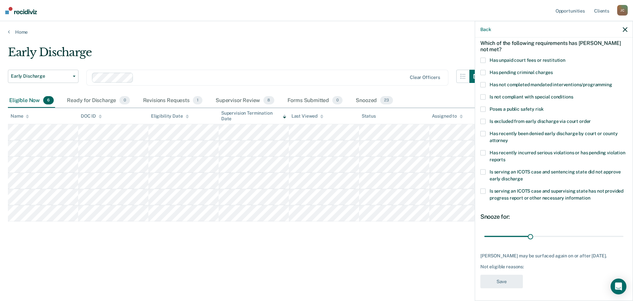
click at [485, 170] on span at bounding box center [483, 171] width 5 height 5
click at [523, 176] on input "Is serving an ICOTS case and sentencing state did not approve early discharge" at bounding box center [523, 176] width 0 height 0
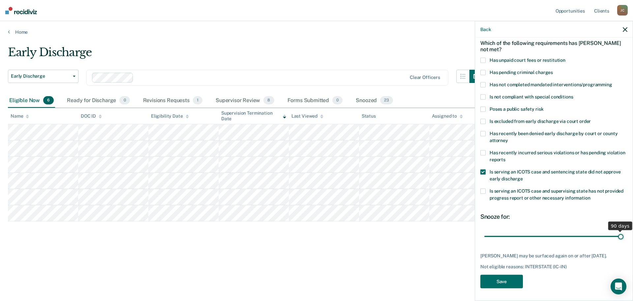
drag, startPoint x: 528, startPoint y: 235, endPoint x: 625, endPoint y: 235, distance: 97.3
type input "90"
click at [624, 235] on input "range" at bounding box center [554, 236] width 139 height 12
click at [505, 278] on button "Save" at bounding box center [502, 281] width 43 height 14
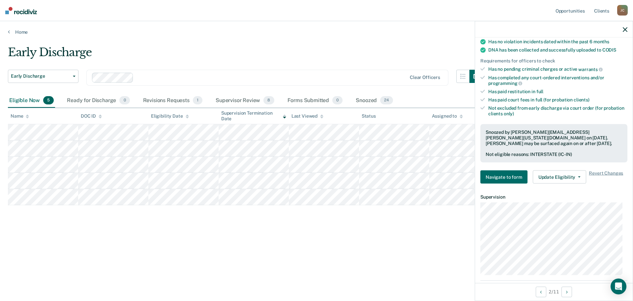
scroll to position [162, 0]
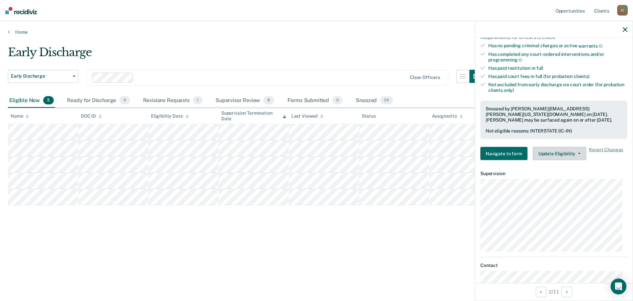
click at [553, 152] on button "Update Eligibility" at bounding box center [559, 153] width 53 height 13
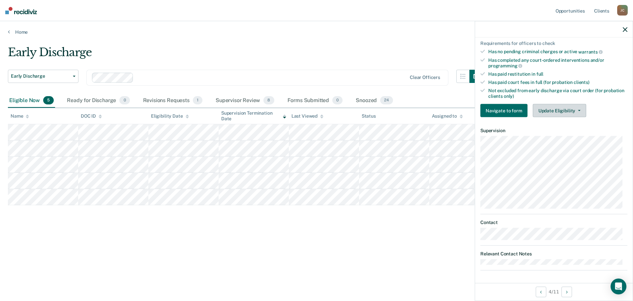
click at [552, 107] on button "Update Eligibility" at bounding box center [559, 110] width 53 height 13
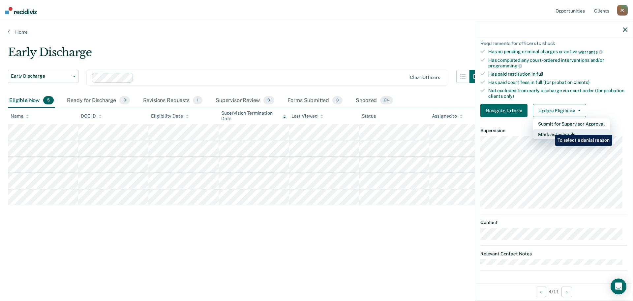
click at [550, 130] on button "Mark as Ineligible" at bounding box center [571, 134] width 77 height 11
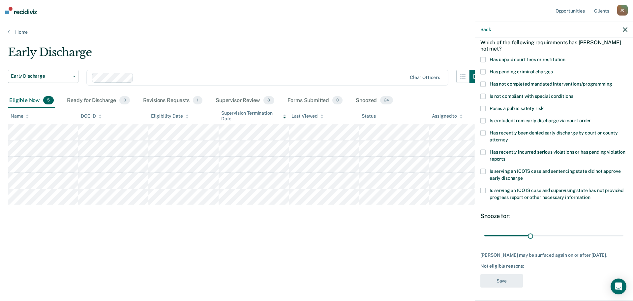
scroll to position [30, 0]
click at [485, 171] on span at bounding box center [483, 171] width 5 height 5
click at [523, 176] on input "Is serving an ICOTS case and sentencing state did not approve early discharge" at bounding box center [523, 176] width 0 height 0
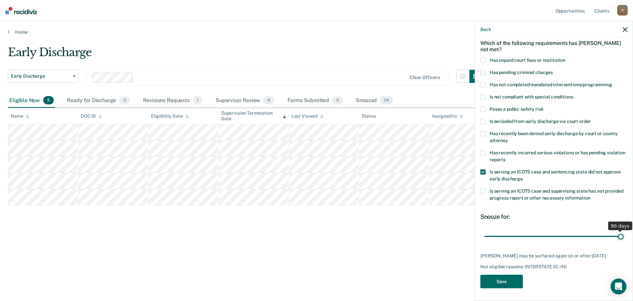
drag, startPoint x: 530, startPoint y: 235, endPoint x: 633, endPoint y: 231, distance: 103.3
type input "90"
click at [624, 231] on input "range" at bounding box center [554, 236] width 139 height 12
click at [510, 288] on button "Save" at bounding box center [502, 281] width 43 height 14
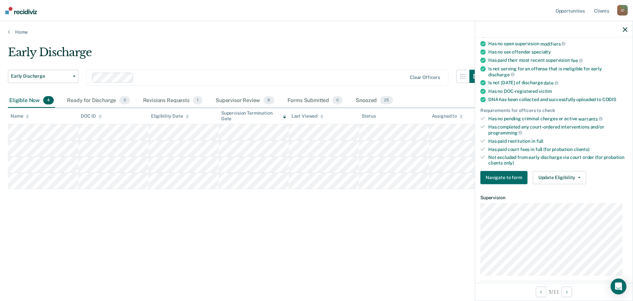
scroll to position [99, 0]
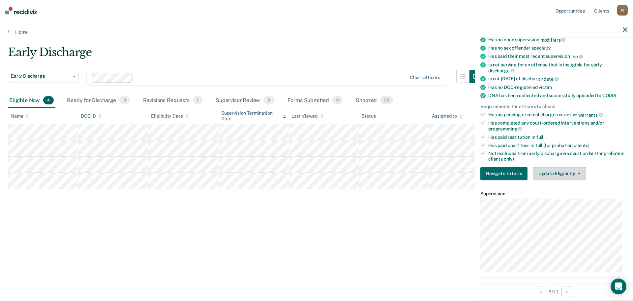
click at [548, 174] on button "Update Eligibility" at bounding box center [559, 173] width 53 height 13
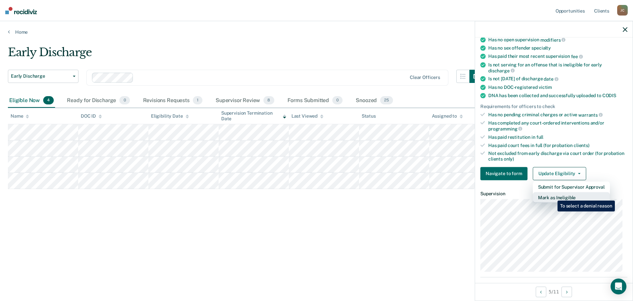
click at [553, 195] on button "Mark as Ineligible" at bounding box center [571, 197] width 77 height 11
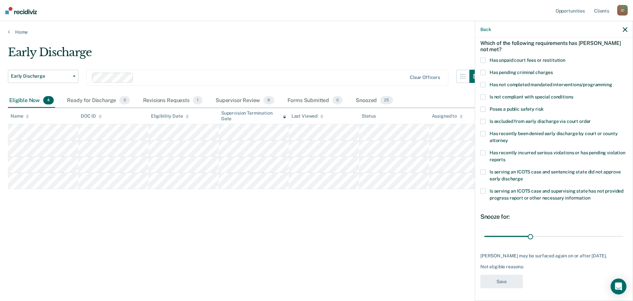
click at [482, 171] on span at bounding box center [483, 171] width 5 height 5
click at [523, 176] on input "Is serving an ICOTS case and sentencing state did not approve early discharge" at bounding box center [523, 176] width 0 height 0
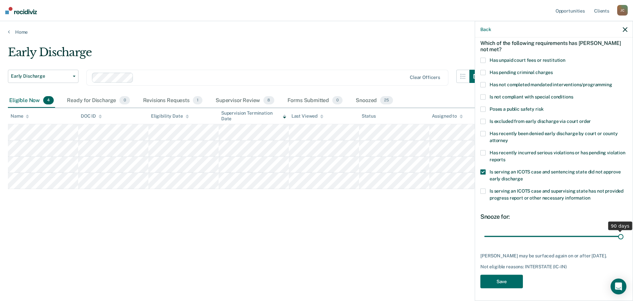
drag, startPoint x: 531, startPoint y: 235, endPoint x: 633, endPoint y: 234, distance: 102.6
type input "90"
click at [624, 234] on input "range" at bounding box center [554, 236] width 139 height 12
click at [498, 287] on button "Save" at bounding box center [502, 281] width 43 height 14
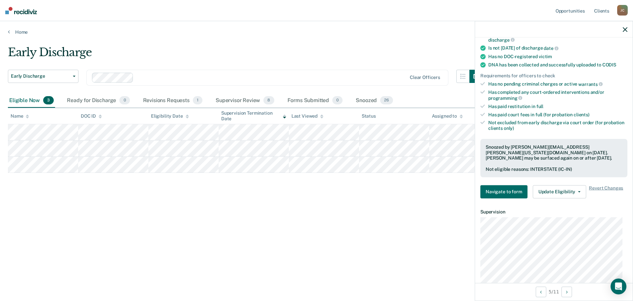
scroll to position [132, 0]
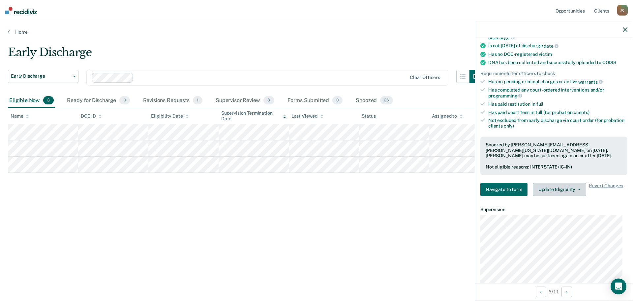
click at [558, 190] on button "Update Eligibility" at bounding box center [559, 188] width 53 height 13
click at [322, 241] on div "Early Discharge Early Discharge Early Discharge Clear officers Eligible Now 3 R…" at bounding box center [317, 149] width 618 height 206
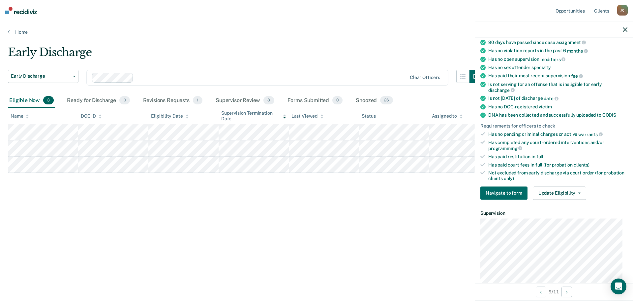
scroll to position [0, 0]
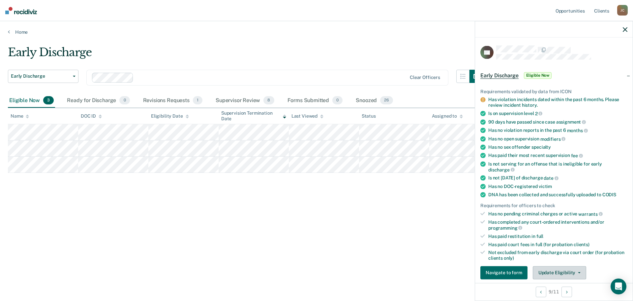
click at [561, 270] on button "Update Eligibility" at bounding box center [559, 272] width 53 height 13
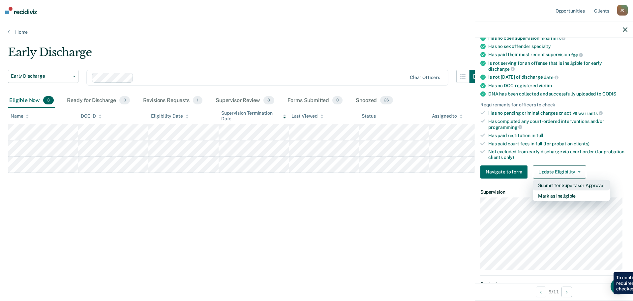
scroll to position [107, 0]
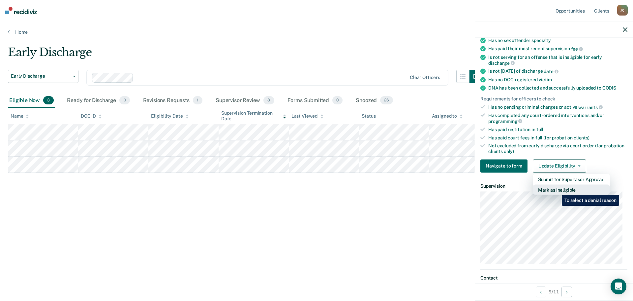
click at [557, 190] on button "Mark as Ineligible" at bounding box center [571, 189] width 77 height 11
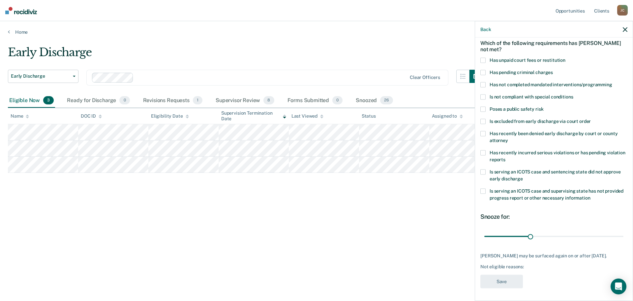
click at [484, 173] on span at bounding box center [483, 171] width 5 height 5
click at [523, 176] on input "Is serving an ICOTS case and sentencing state did not approve early discharge" at bounding box center [523, 176] width 0 height 0
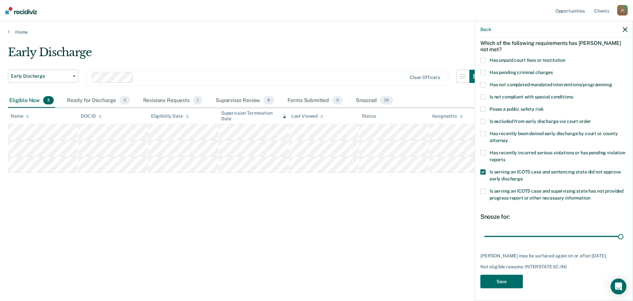
drag, startPoint x: 530, startPoint y: 236, endPoint x: 628, endPoint y: 238, distance: 97.7
type input "90"
click at [624, 238] on input "range" at bounding box center [554, 236] width 139 height 12
click at [499, 286] on button "Save" at bounding box center [502, 281] width 43 height 14
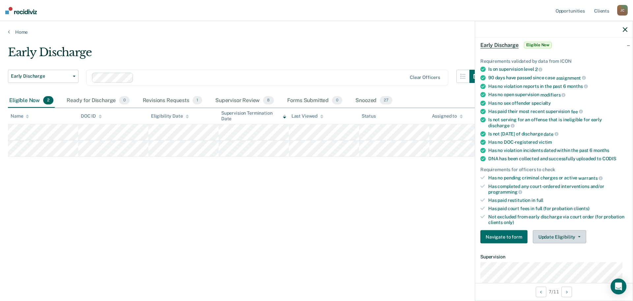
click at [550, 236] on button "Update Eligibility" at bounding box center [559, 236] width 53 height 13
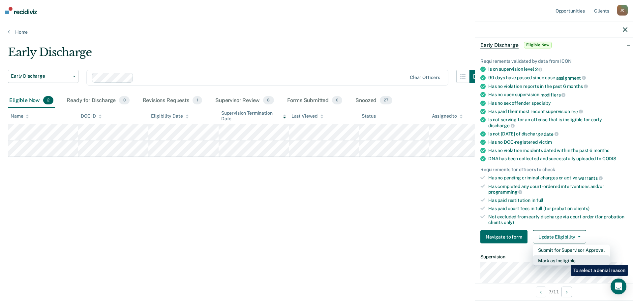
click at [566, 260] on button "Mark as Ineligible" at bounding box center [571, 260] width 77 height 11
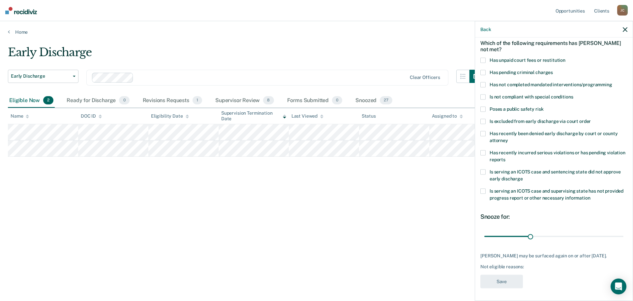
click at [484, 95] on span at bounding box center [483, 96] width 5 height 5
click at [573, 94] on input "Is not compliant with special conditions" at bounding box center [573, 94] width 0 height 0
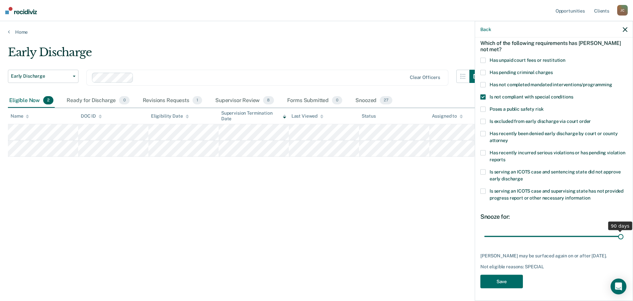
drag, startPoint x: 531, startPoint y: 232, endPoint x: 619, endPoint y: 236, distance: 87.9
type input "90"
click at [619, 236] on input "range" at bounding box center [554, 236] width 139 height 12
click at [501, 286] on button "Save" at bounding box center [502, 281] width 43 height 14
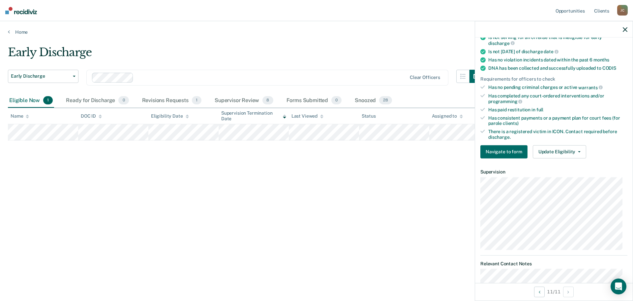
scroll to position [162, 0]
click at [555, 149] on button "Update Eligibility" at bounding box center [559, 151] width 53 height 13
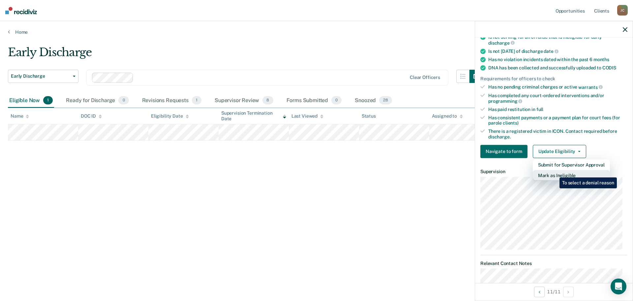
click at [555, 172] on button "Mark as Ineligible" at bounding box center [571, 175] width 77 height 11
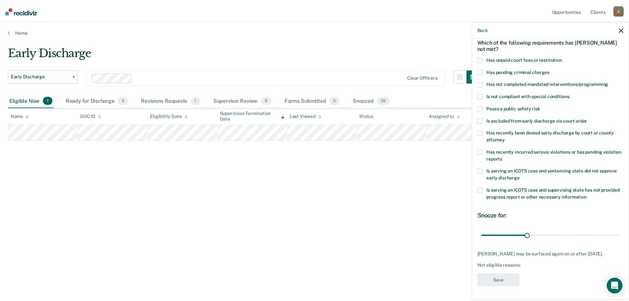
scroll to position [30, 0]
click at [483, 109] on span at bounding box center [483, 108] width 5 height 5
click at [544, 106] on input "Poses a public safety risk" at bounding box center [544, 106] width 0 height 0
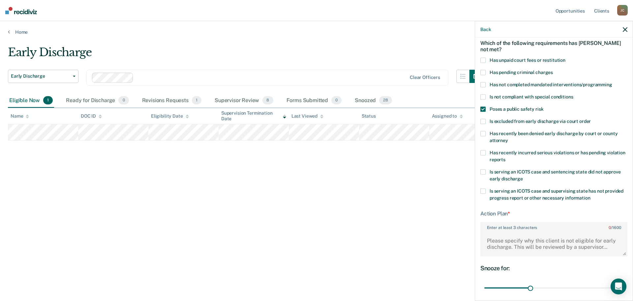
click at [485, 83] on span at bounding box center [483, 84] width 5 height 5
click at [613, 82] on input "Has not completed mandated interventions/programming" at bounding box center [613, 82] width 0 height 0
click at [482, 110] on span at bounding box center [483, 108] width 5 height 5
click at [544, 106] on input "Poses a public safety risk" at bounding box center [544, 106] width 0 height 0
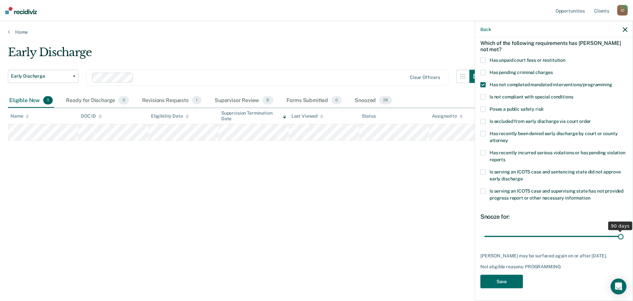
drag, startPoint x: 528, startPoint y: 236, endPoint x: 617, endPoint y: 235, distance: 89.4
type input "90"
click at [617, 235] on input "range" at bounding box center [554, 236] width 139 height 12
click at [506, 279] on button "Save" at bounding box center [502, 281] width 43 height 14
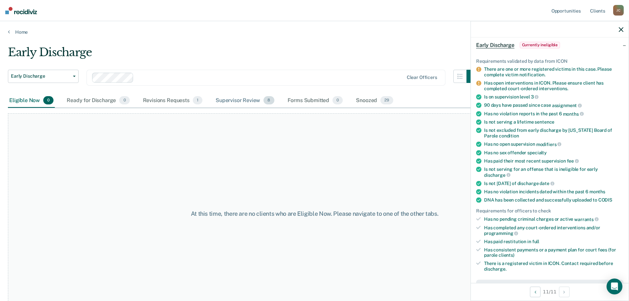
click at [217, 99] on div "Supervisor Review 8" at bounding box center [244, 100] width 61 height 15
